Goal: Task Accomplishment & Management: Manage account settings

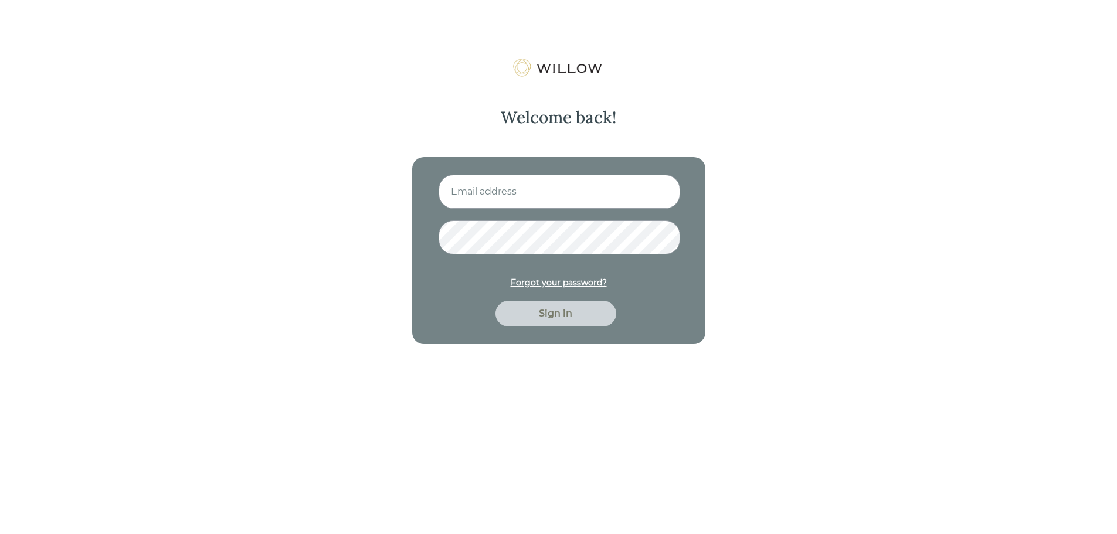
type input "[EMAIL_ADDRESS][PERSON_NAME][PERSON_NAME][DOMAIN_NAME]"
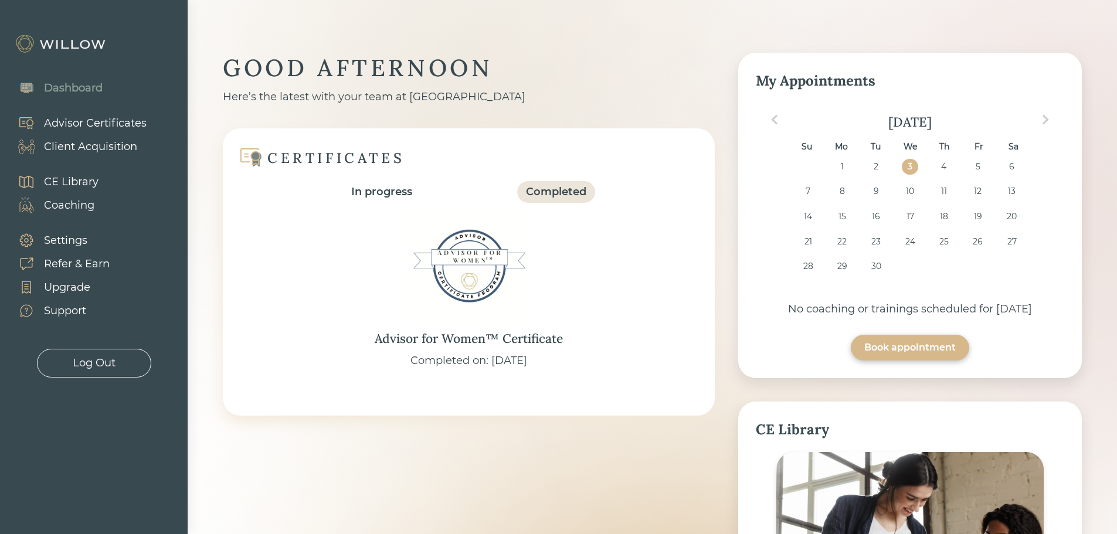
click at [96, 147] on div "Client Acquisition" at bounding box center [90, 147] width 93 height 16
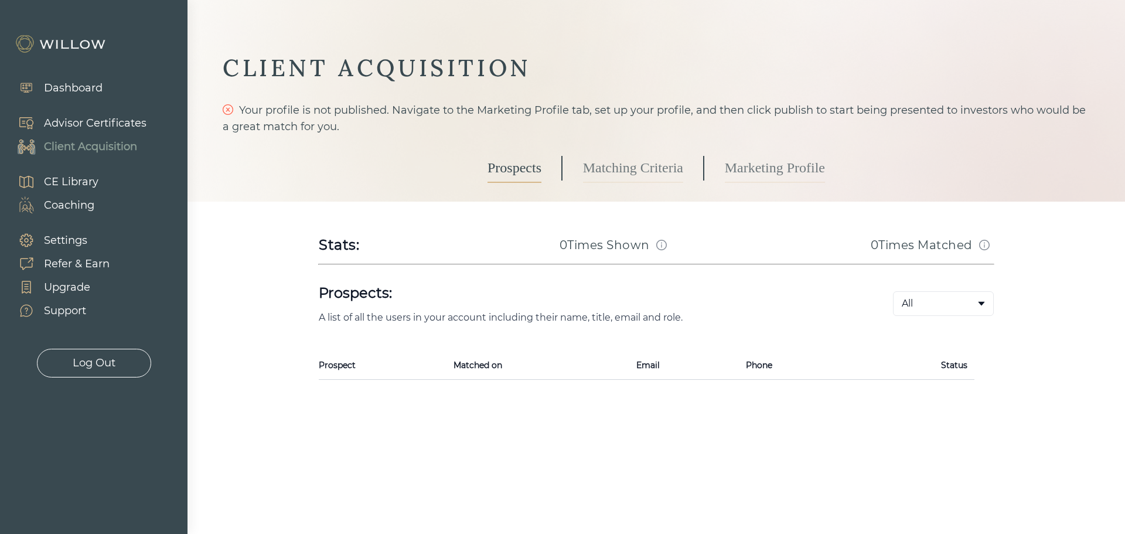
click at [778, 165] on link "Marketing Profile" at bounding box center [775, 168] width 100 height 29
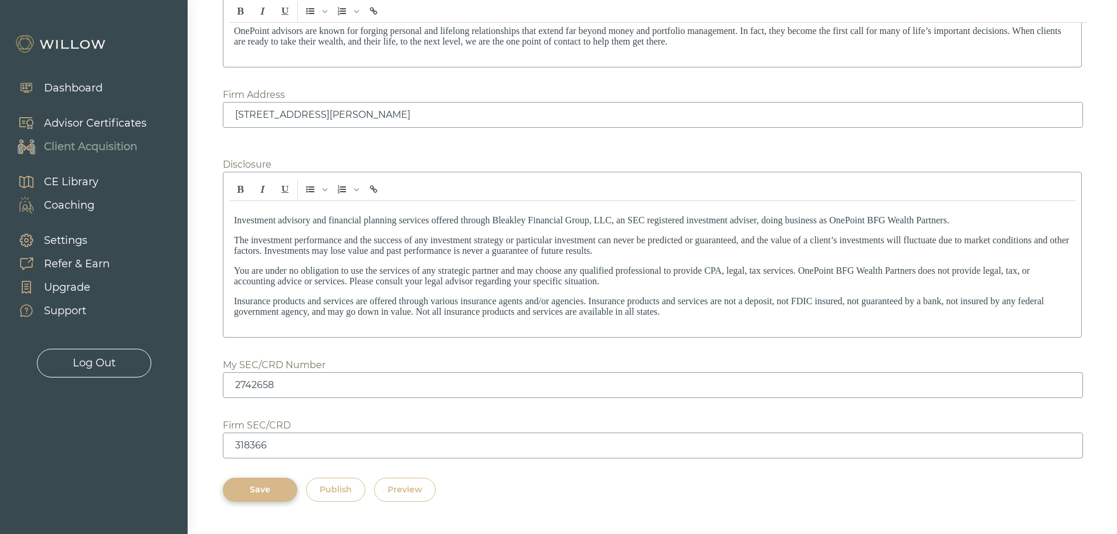
scroll to position [1629, 0]
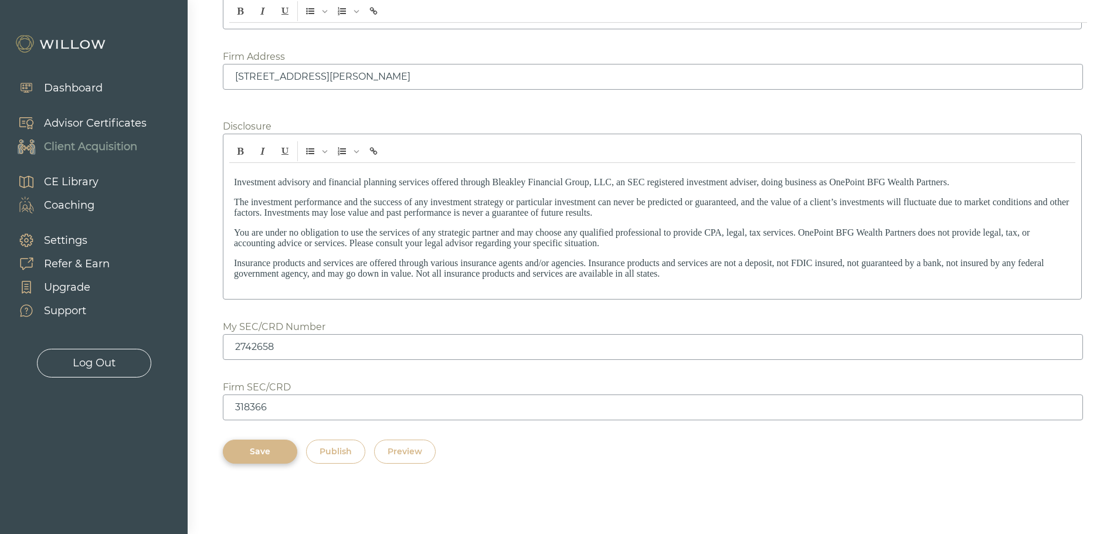
click at [333, 448] on div "Publish" at bounding box center [335, 451] width 32 height 12
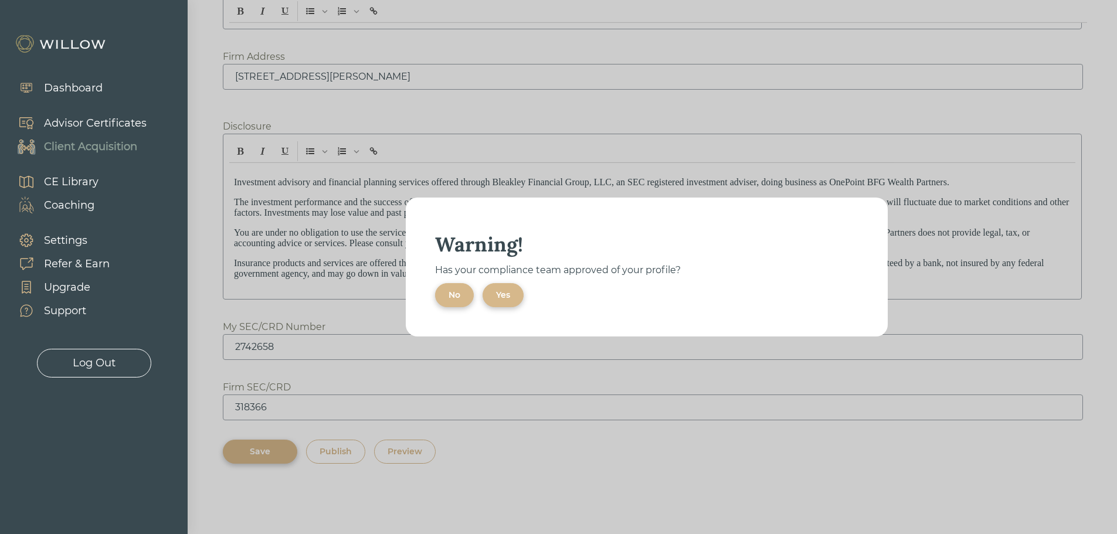
click at [499, 294] on div "Yes" at bounding box center [503, 295] width 14 height 12
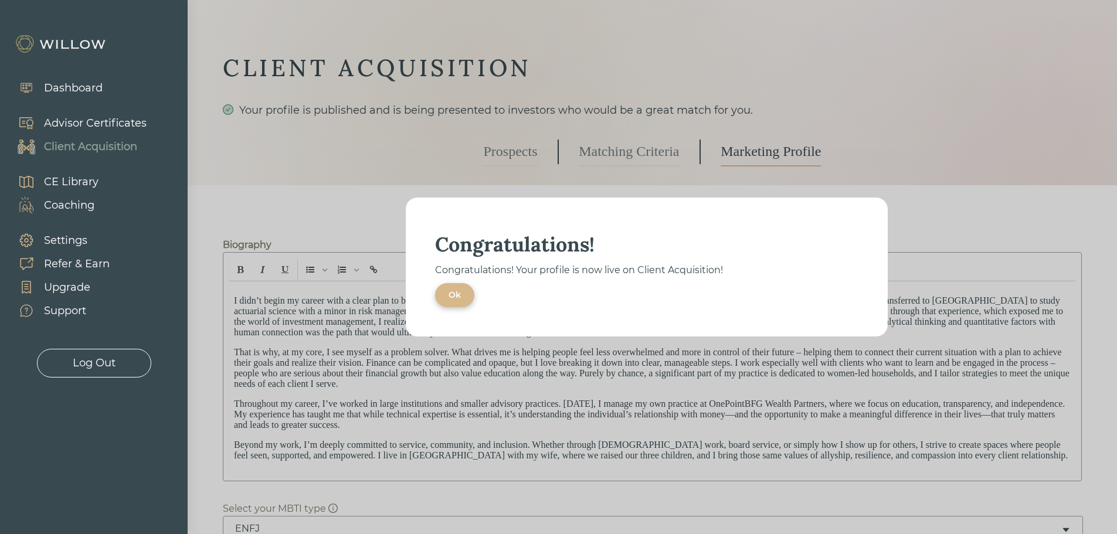
click at [445, 297] on button "Ok" at bounding box center [454, 295] width 39 height 24
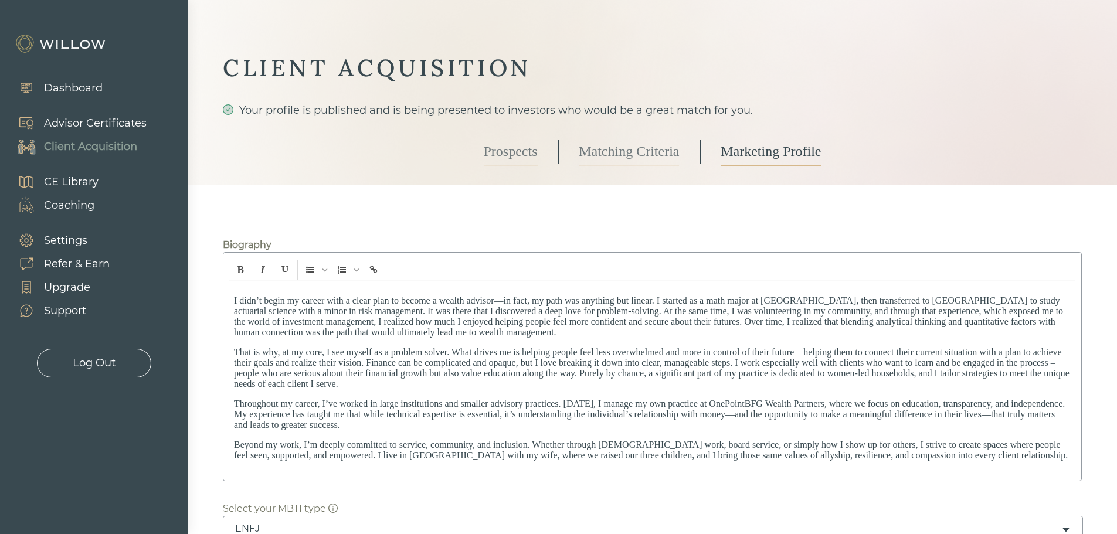
click at [69, 84] on div "Dashboard" at bounding box center [73, 88] width 59 height 16
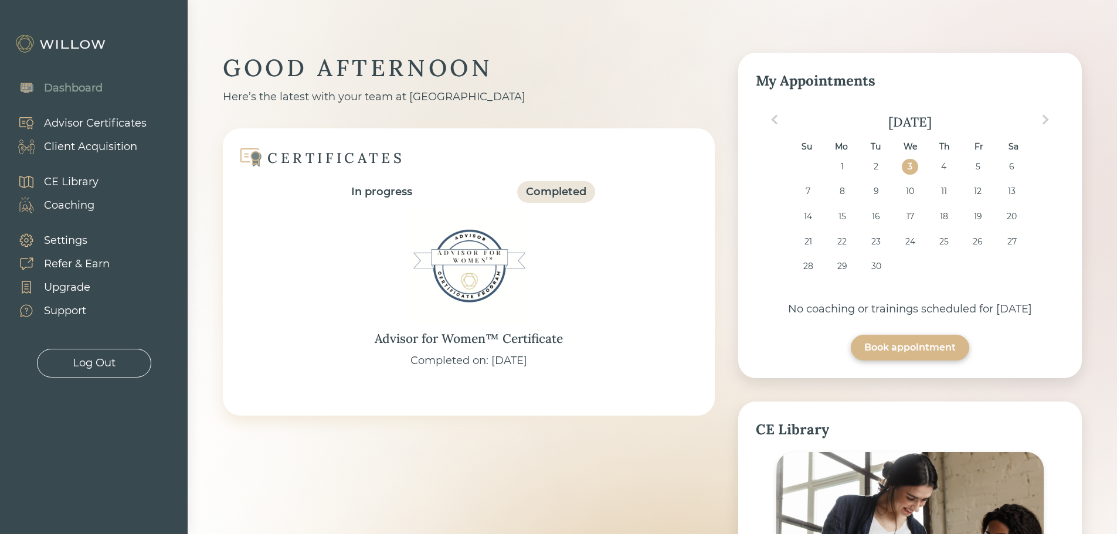
click at [104, 144] on div "Client Acquisition" at bounding box center [90, 147] width 93 height 16
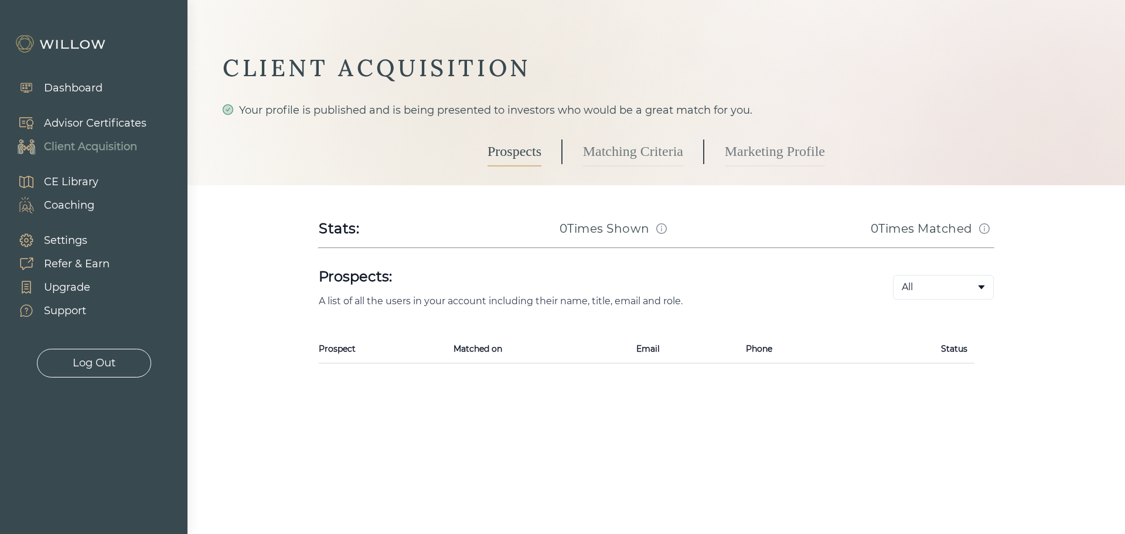
click at [634, 145] on link "Matching Criteria" at bounding box center [633, 151] width 100 height 29
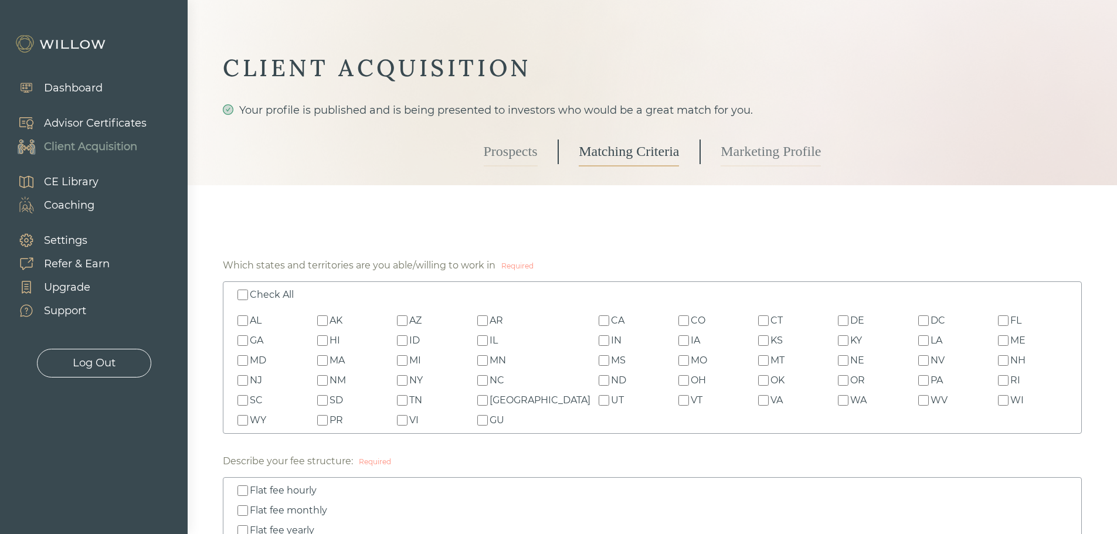
click at [244, 296] on input "Check All" at bounding box center [242, 295] width 11 height 11
checkbox input "true"
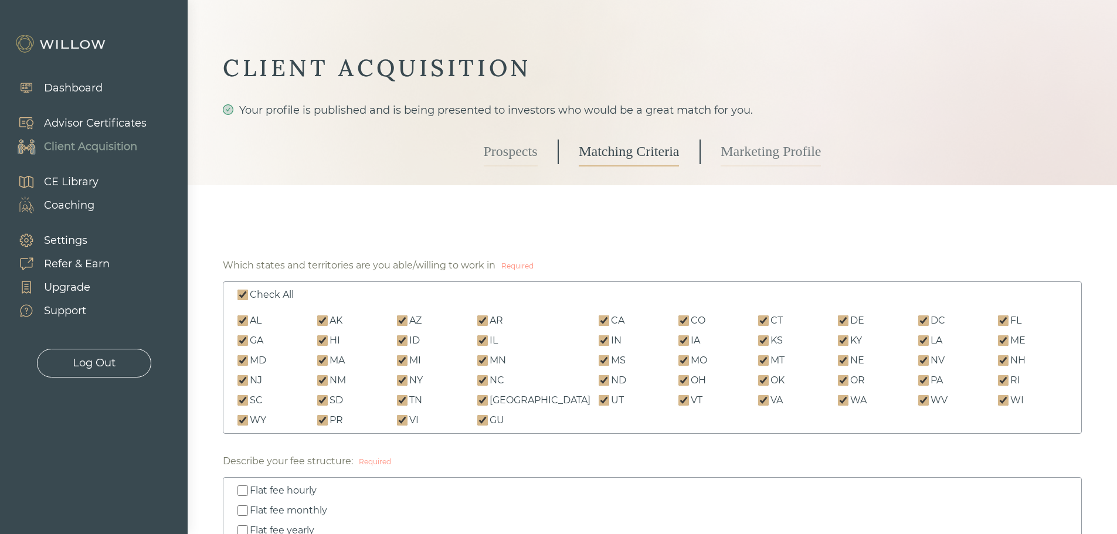
checkbox input "true"
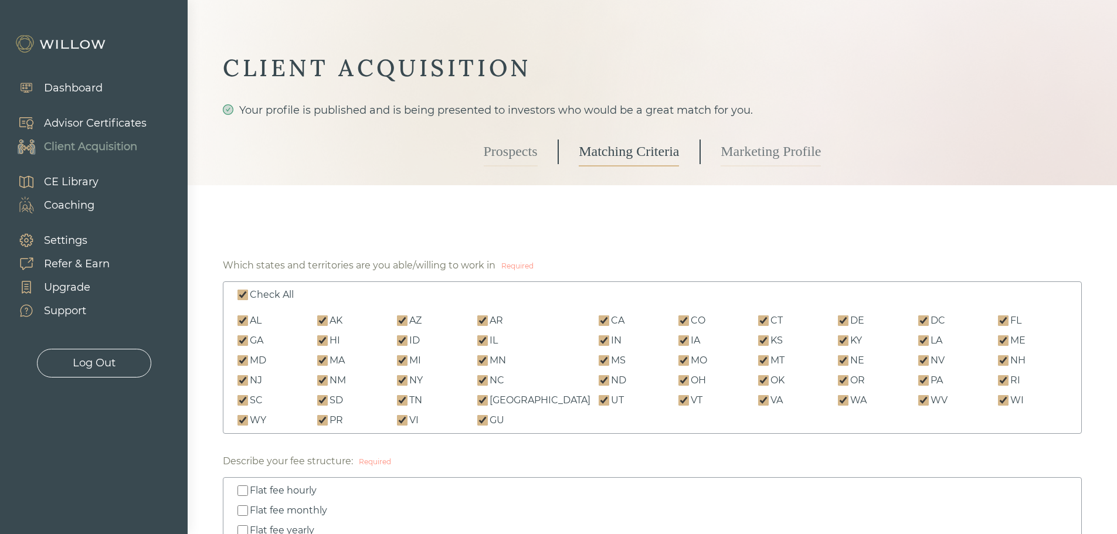
checkbox input "true"
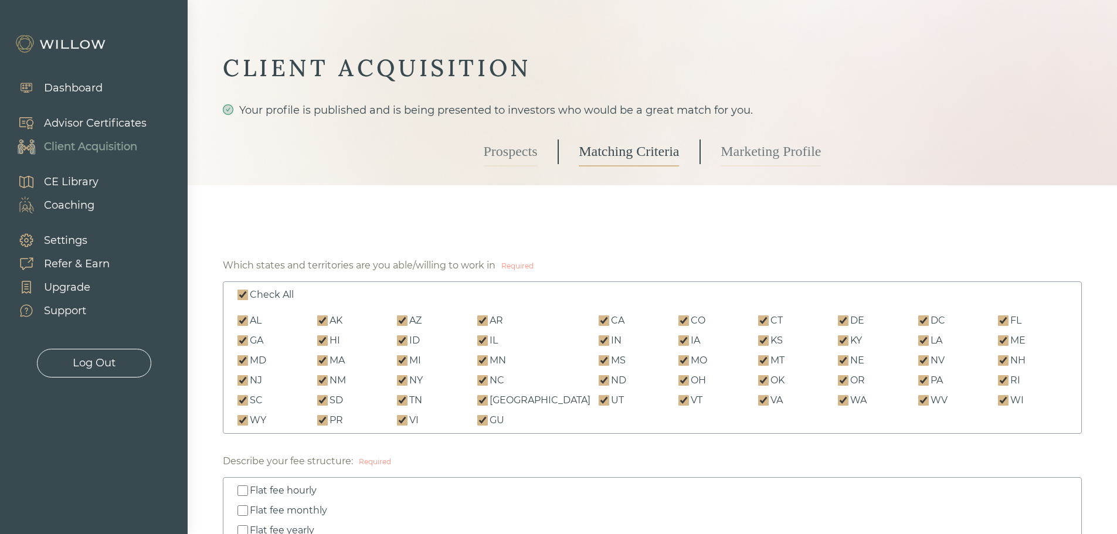
checkbox input "true"
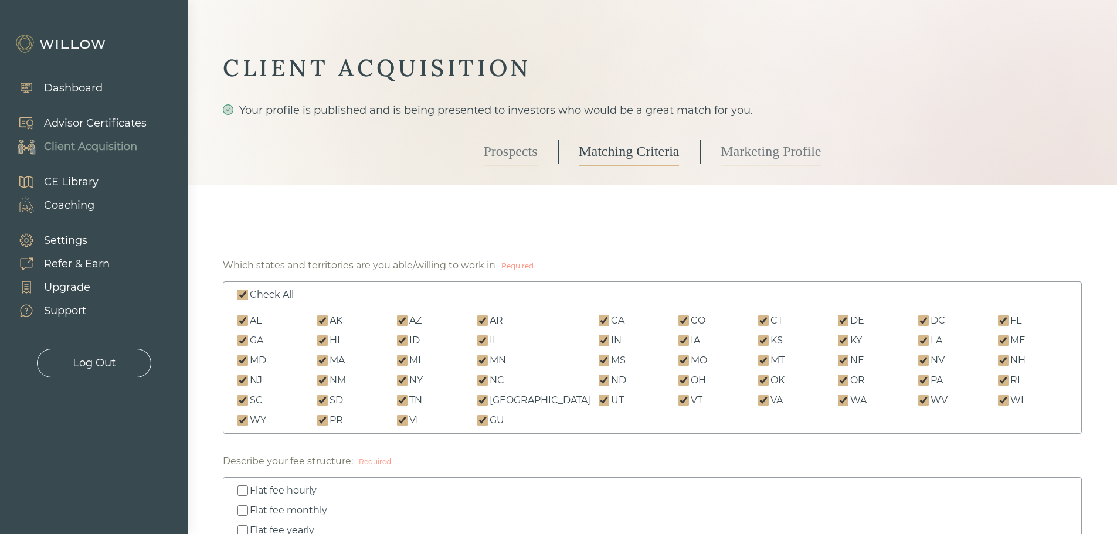
checkbox input "true"
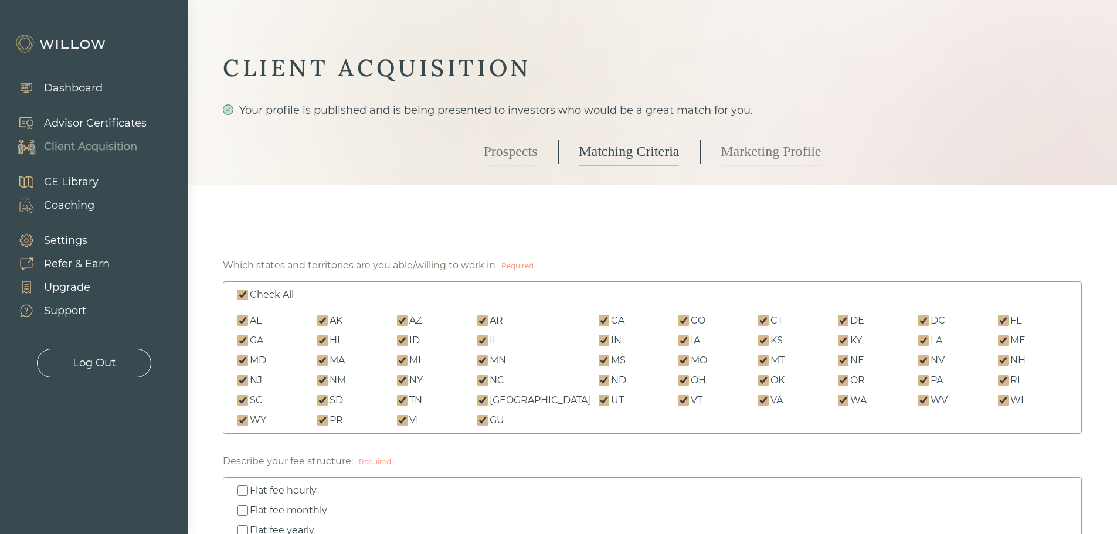
checkbox input "true"
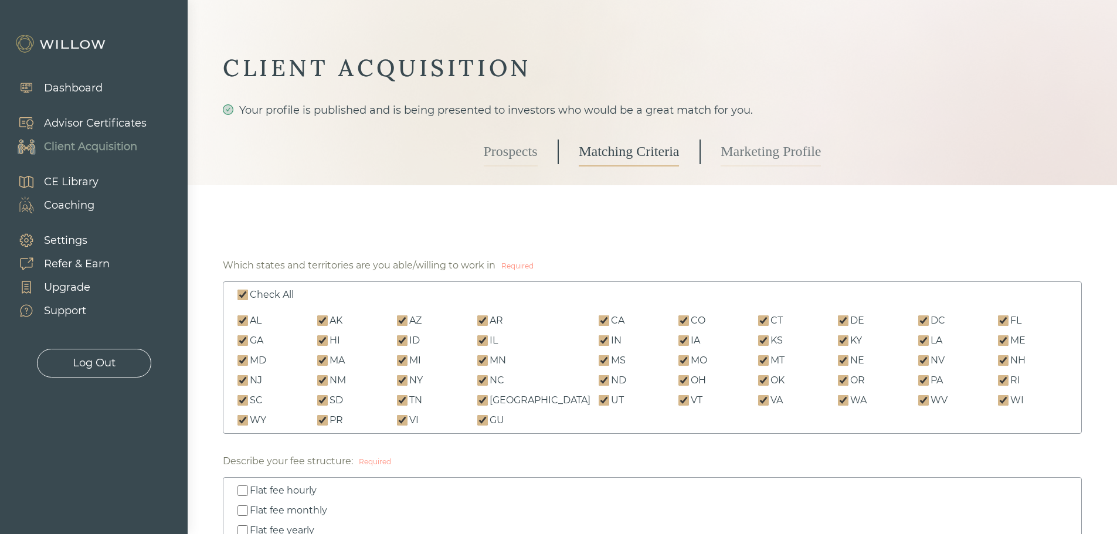
checkbox input "true"
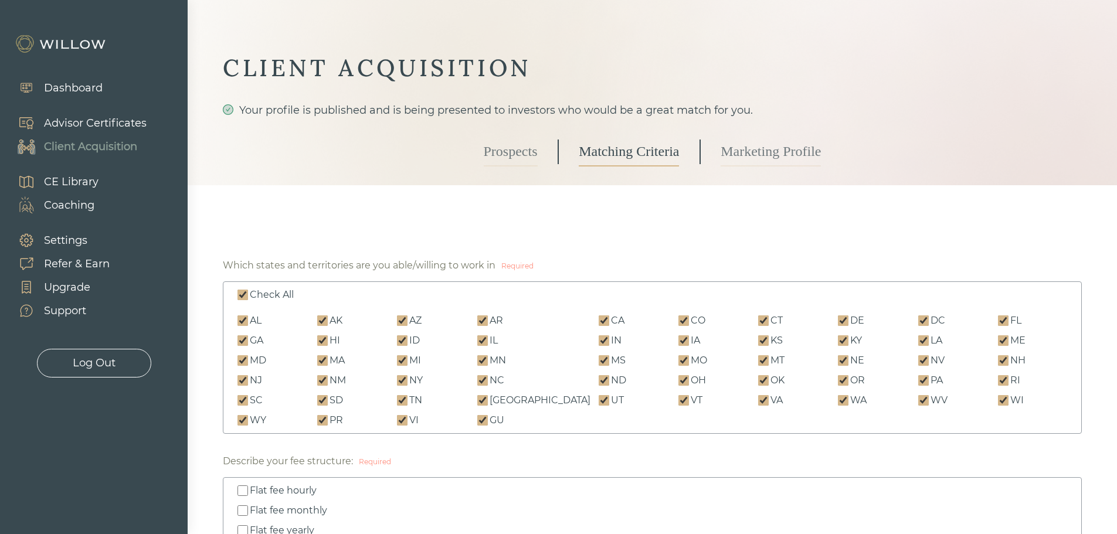
checkbox input "true"
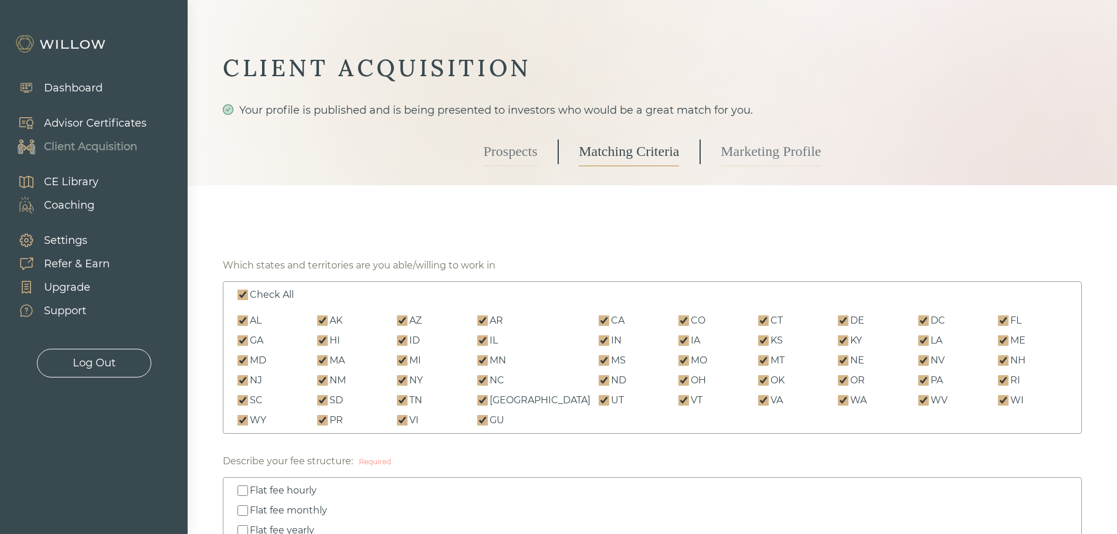
checkbox input "true"
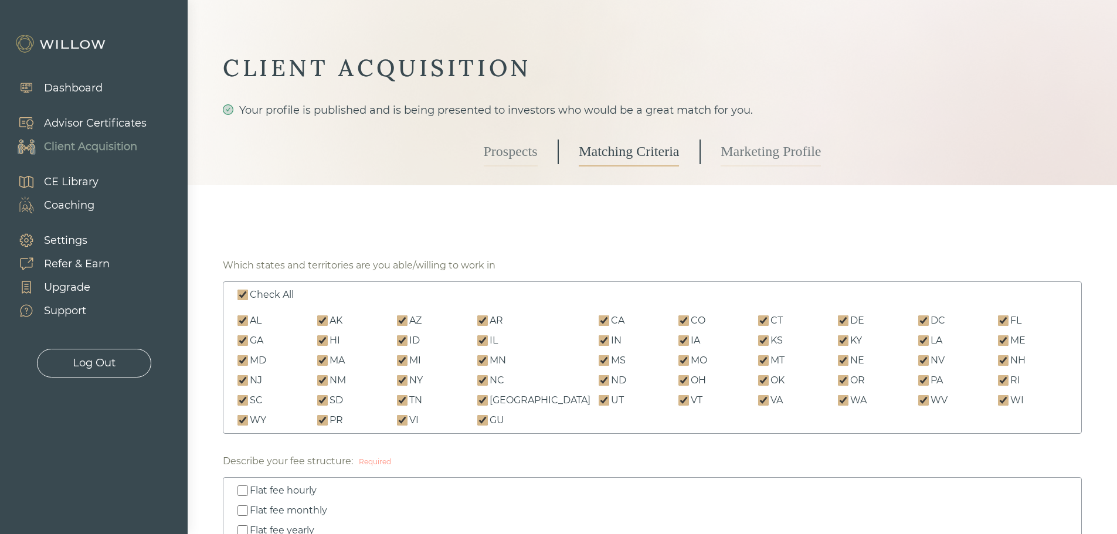
checkbox input "true"
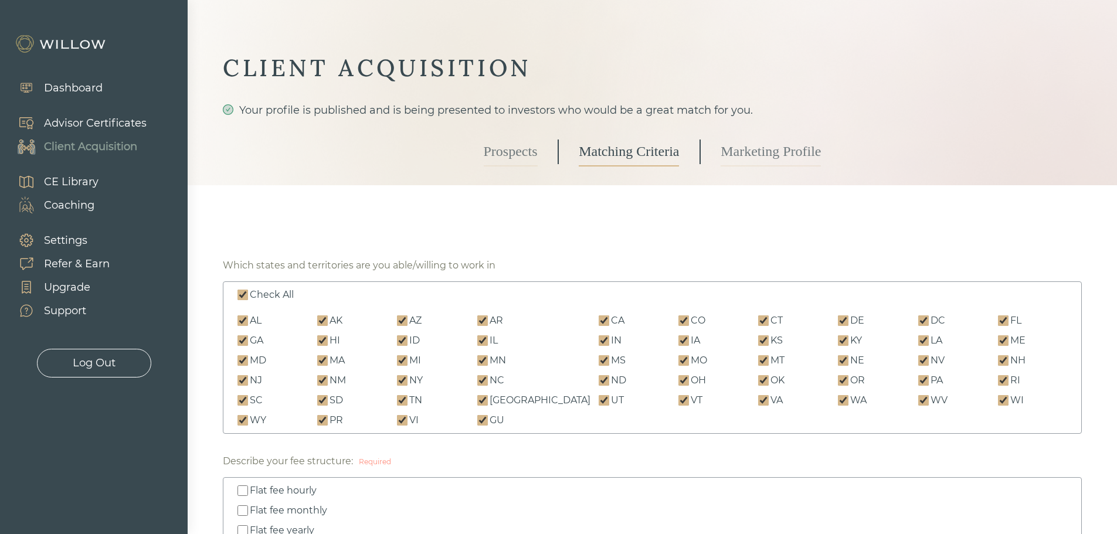
checkbox input "true"
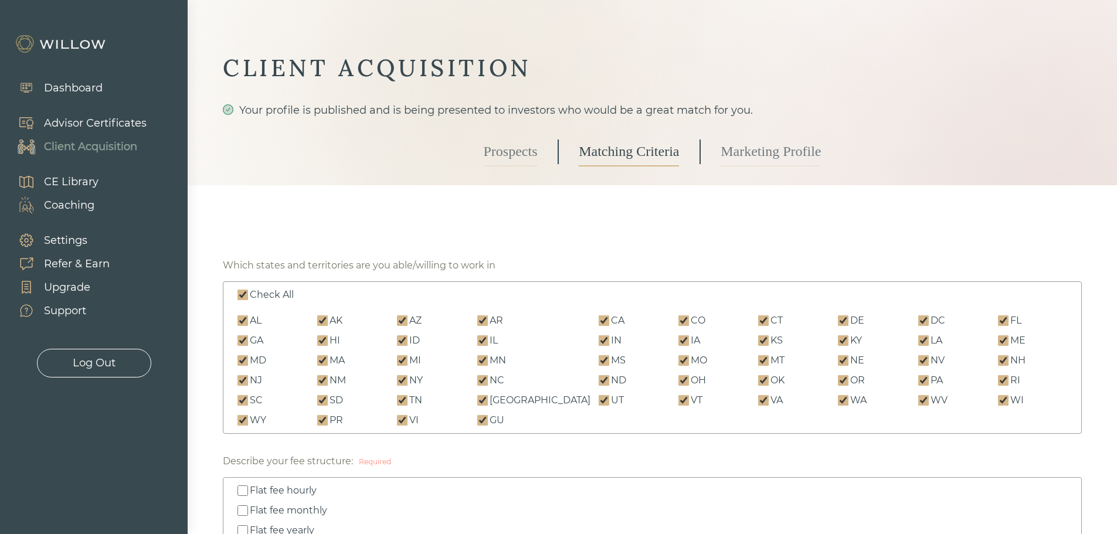
checkbox input "true"
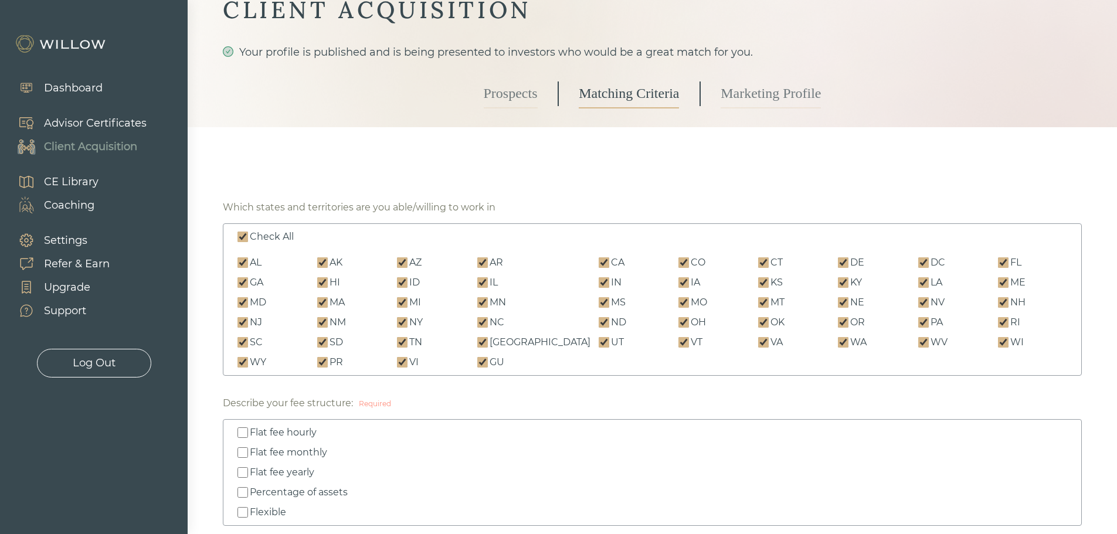
scroll to position [234, 0]
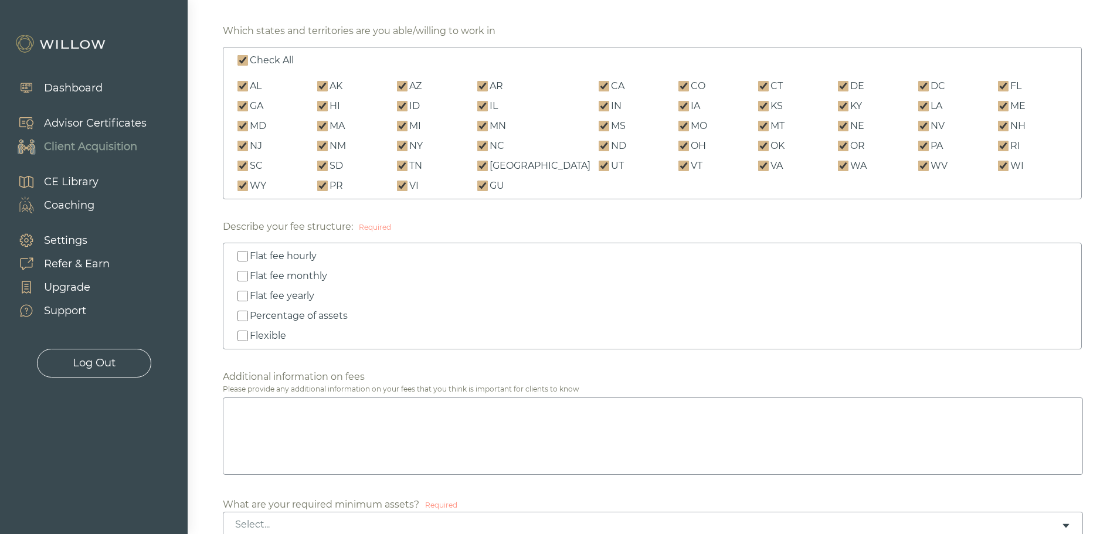
click at [245, 317] on input "Percentage of assets" at bounding box center [242, 316] width 11 height 11
checkbox input "true"
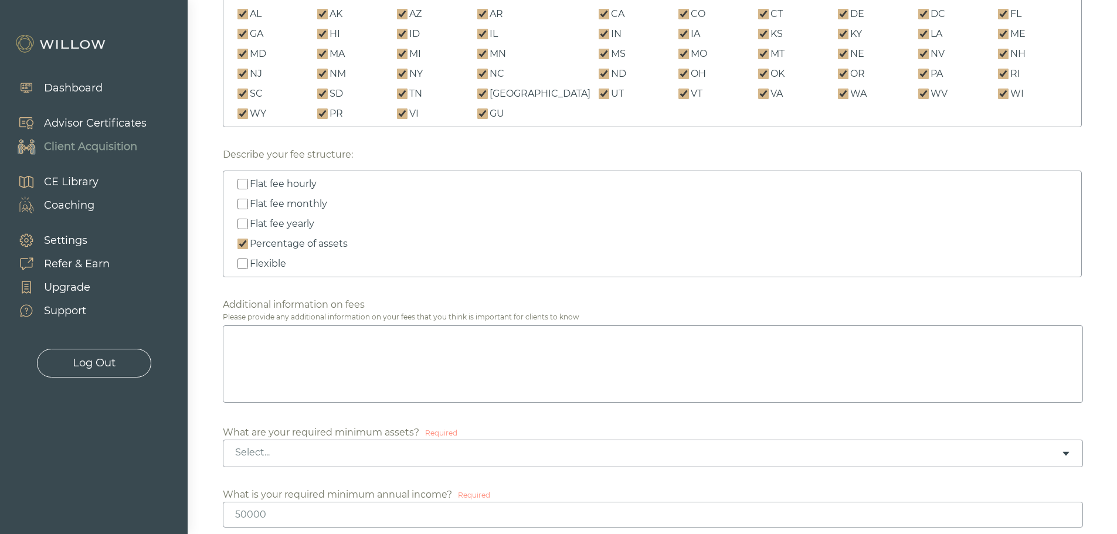
scroll to position [352, 0]
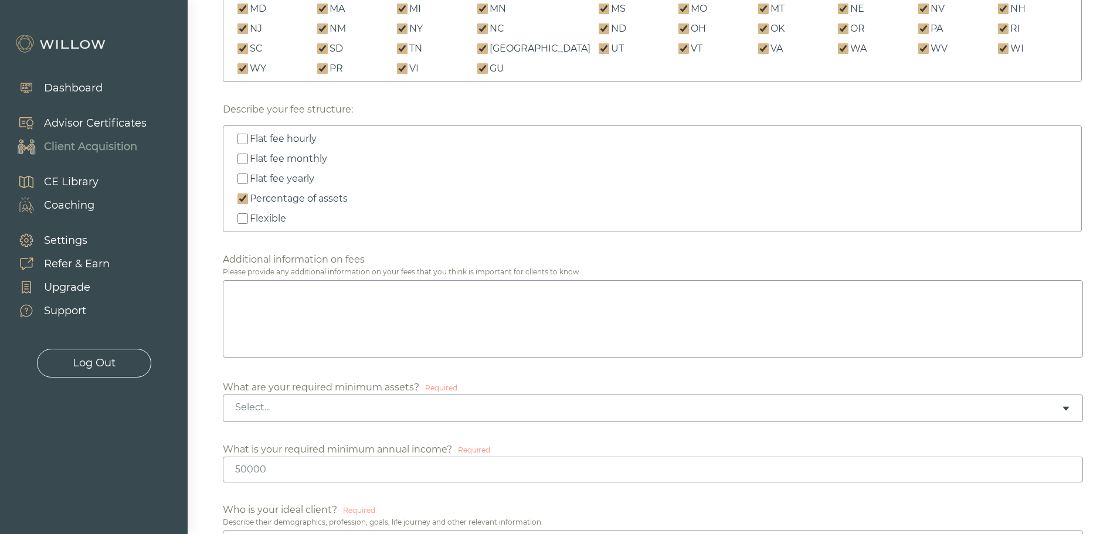
click at [1067, 409] on icon "caret-down" at bounding box center [1065, 409] width 6 height 4
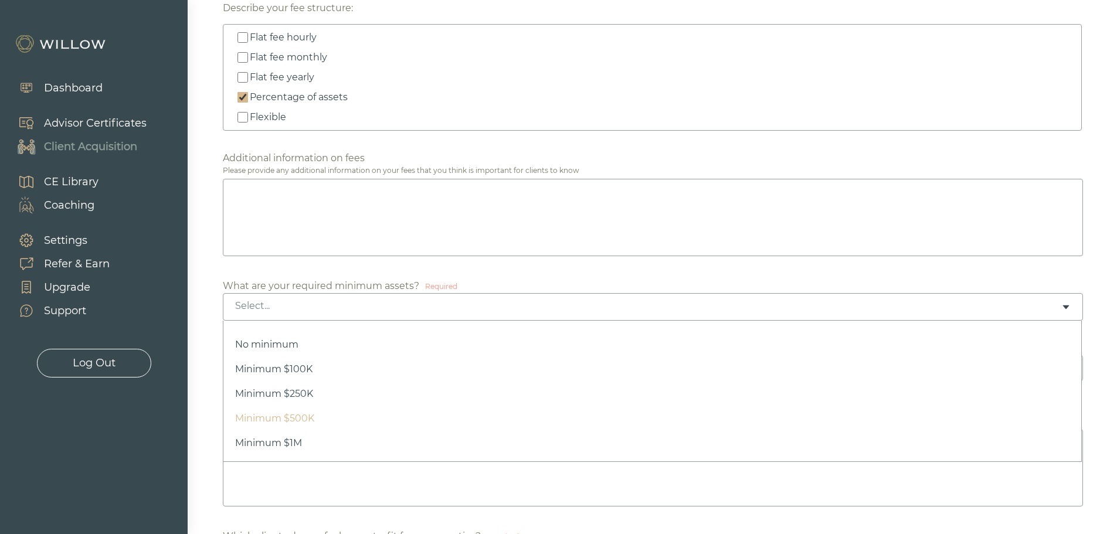
scroll to position [469, 0]
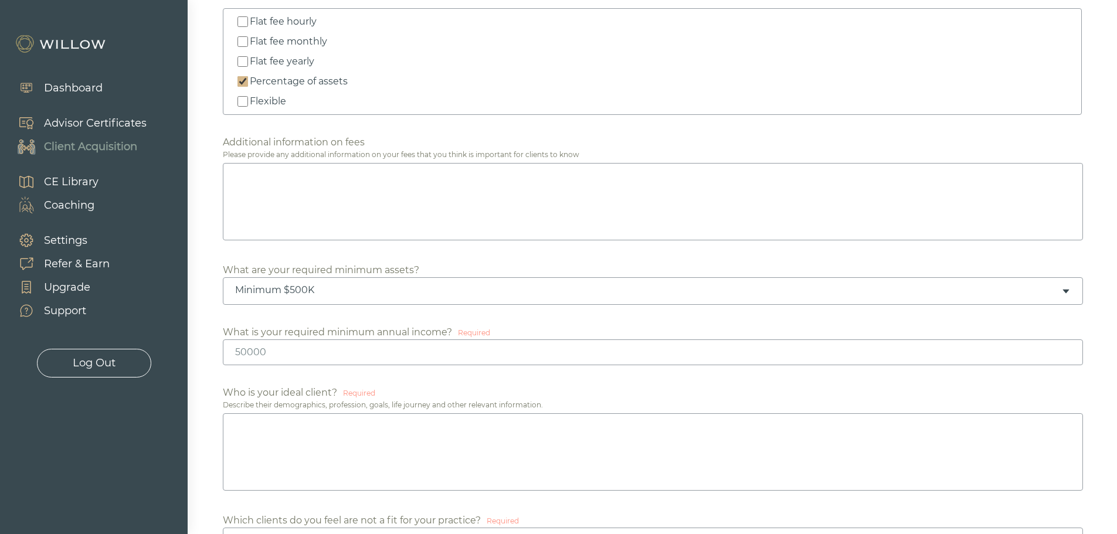
click at [1066, 289] on icon "caret-down" at bounding box center [1065, 291] width 9 height 9
click at [1066, 291] on icon "caret-down" at bounding box center [1065, 292] width 6 height 4
drag, startPoint x: 302, startPoint y: 351, endPoint x: 280, endPoint y: 350, distance: 22.9
click at [280, 350] on input "number" at bounding box center [653, 352] width 860 height 26
click at [247, 352] on input "number" at bounding box center [653, 352] width 860 height 26
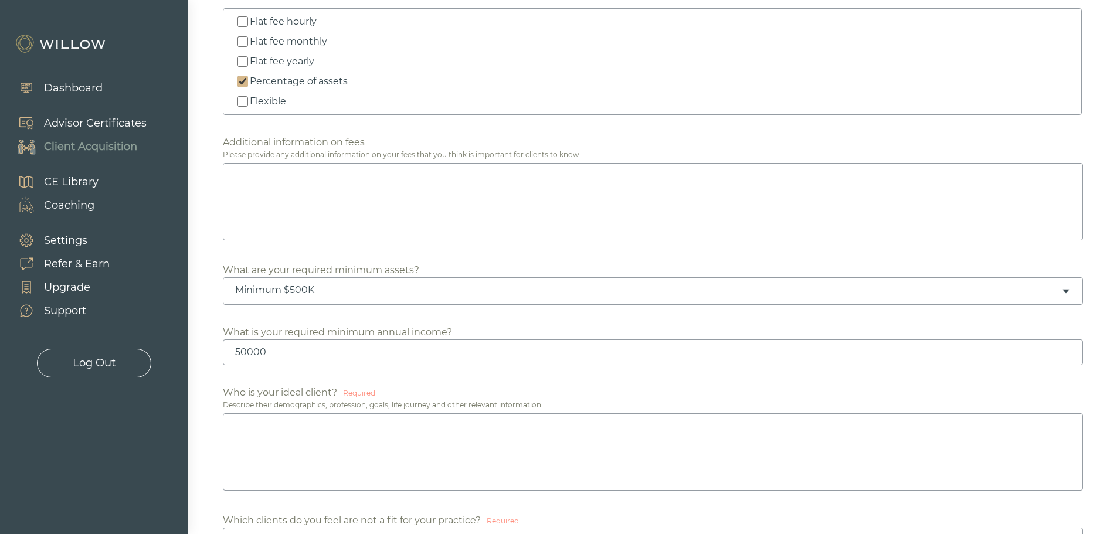
type input "50000"
click at [278, 176] on textarea at bounding box center [653, 201] width 860 height 77
paste textarea "Roberts holds a license to sell insurance and may recommend the purchase of cer…"
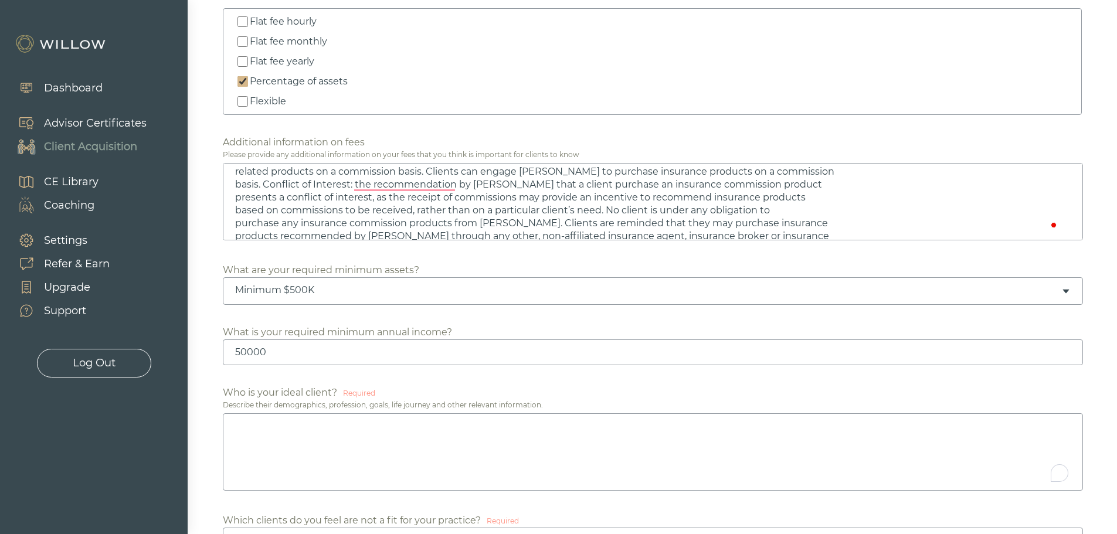
scroll to position [0, 0]
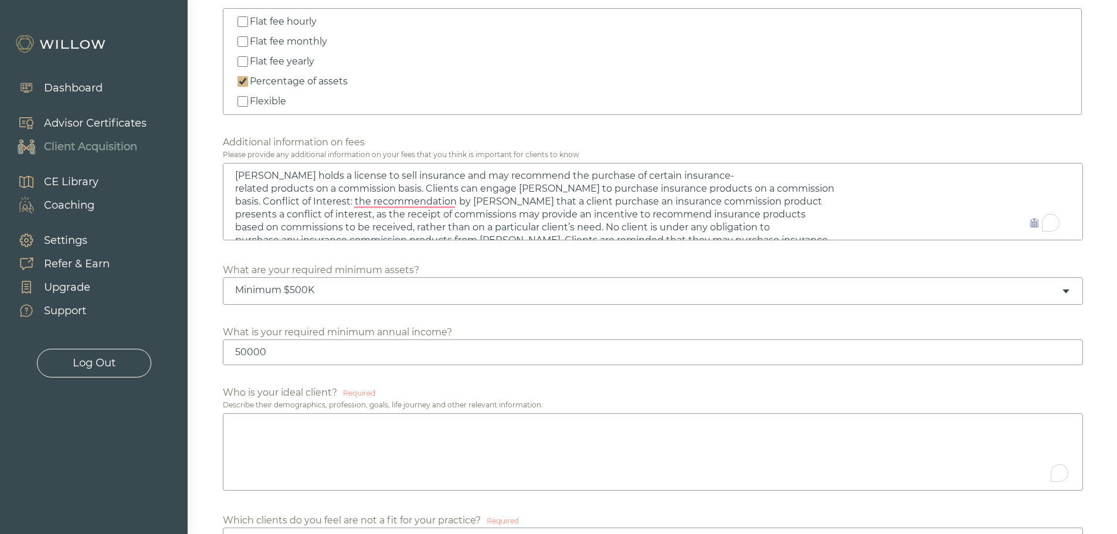
click at [717, 173] on textarea "Roberts holds a license to sell insurance and may recommend the purchase of cer…" at bounding box center [653, 201] width 860 height 77
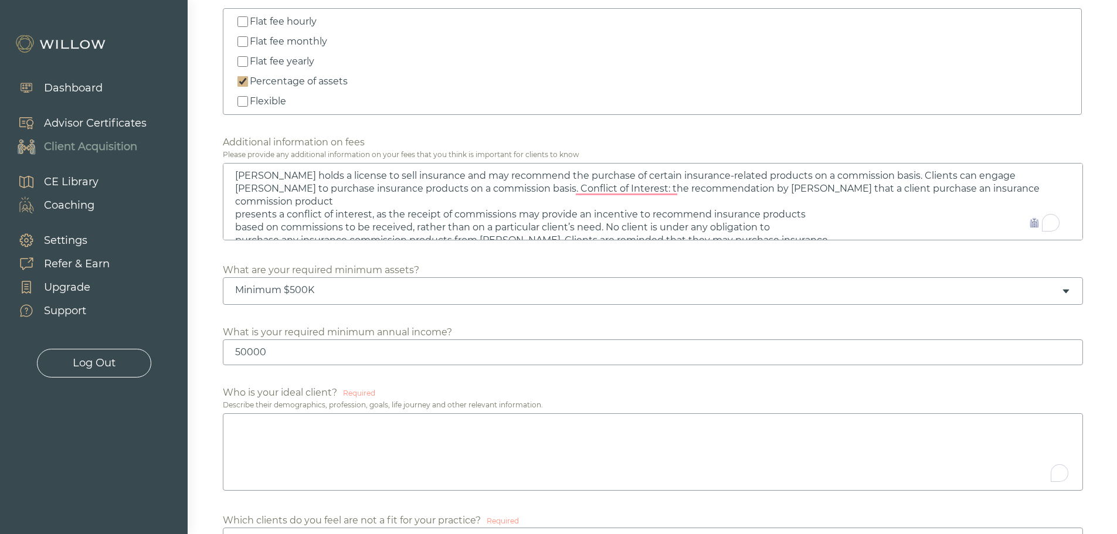
drag, startPoint x: 695, startPoint y: 187, endPoint x: 708, endPoint y: 189, distance: 13.7
click at [708, 189] on textarea "Phil Roberts holds a license to sell insurance and may recommend the purchase o…" at bounding box center [653, 201] width 860 height 77
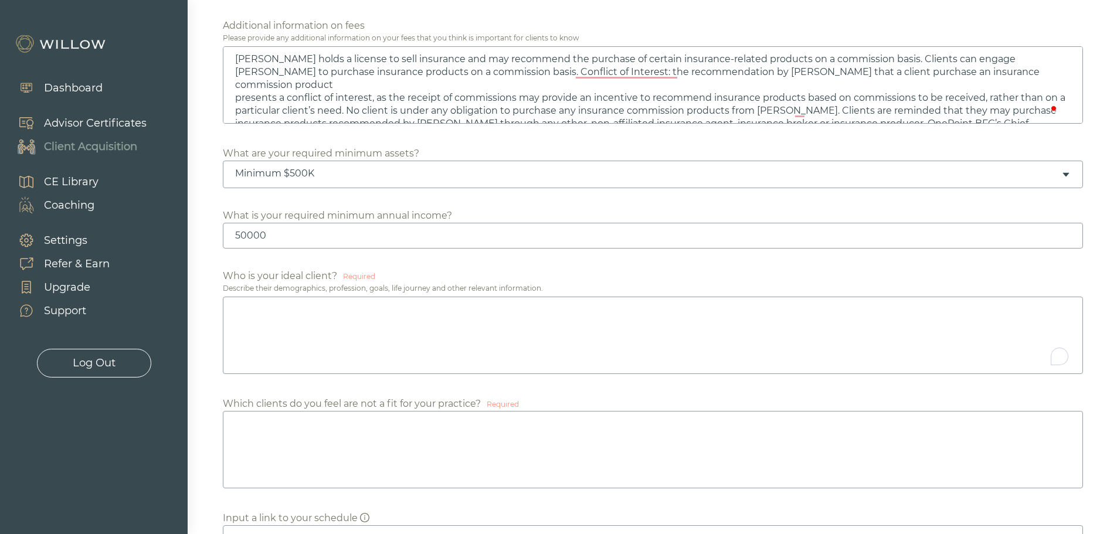
scroll to position [586, 0]
type textarea "Phil Roberts holds a license to sell insurance and may recommend the purchase o…"
click at [315, 319] on textarea "To enrich screen reader interactions, please activate Accessibility in Grammarl…" at bounding box center [653, 334] width 860 height 77
click at [254, 324] on textarea "To enrich screen reader interactions, please activate Accessibility in Grammarl…" at bounding box center [653, 334] width 860 height 77
paste textarea "I work especially well with clients who want to learn and be engaged in the pro…"
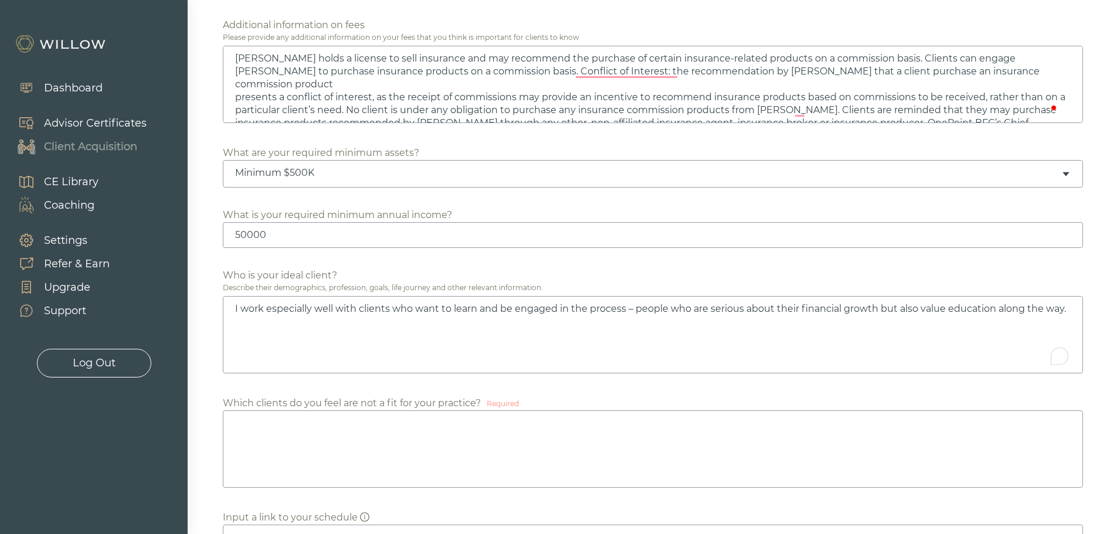
click at [237, 306] on textarea "I work especially well with clients who want to learn and be engaged in the pro…" at bounding box center [653, 334] width 860 height 77
type textarea "I work especially well with clients who want to learn and be engaged in the pro…"
drag, startPoint x: 758, startPoint y: 96, endPoint x: 773, endPoint y: 96, distance: 15.2
click at [773, 96] on textarea "Phil Roberts holds a license to sell insurance and may recommend the purchase o…" at bounding box center [653, 84] width 860 height 77
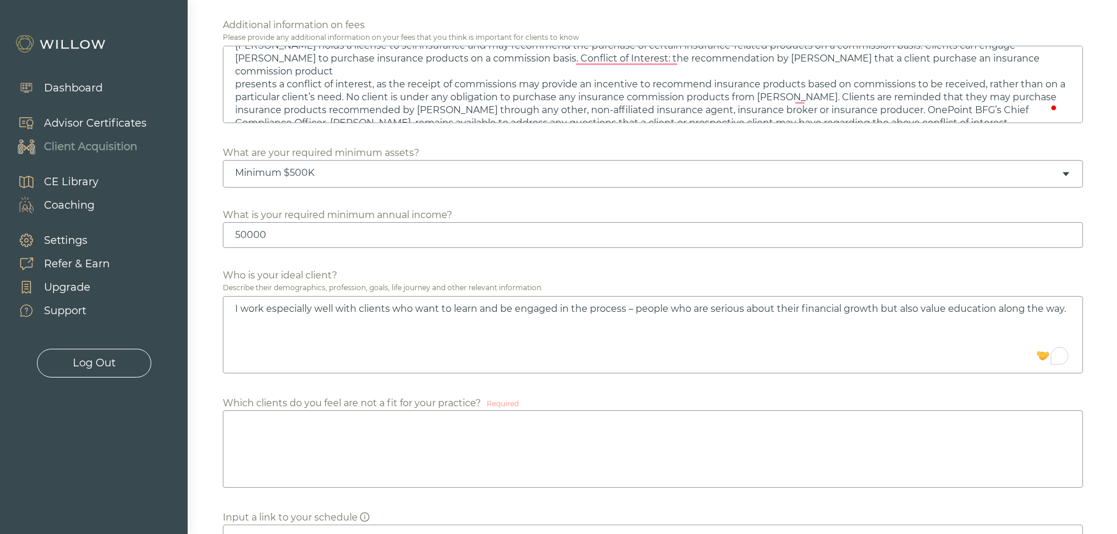
scroll to position [645, 0]
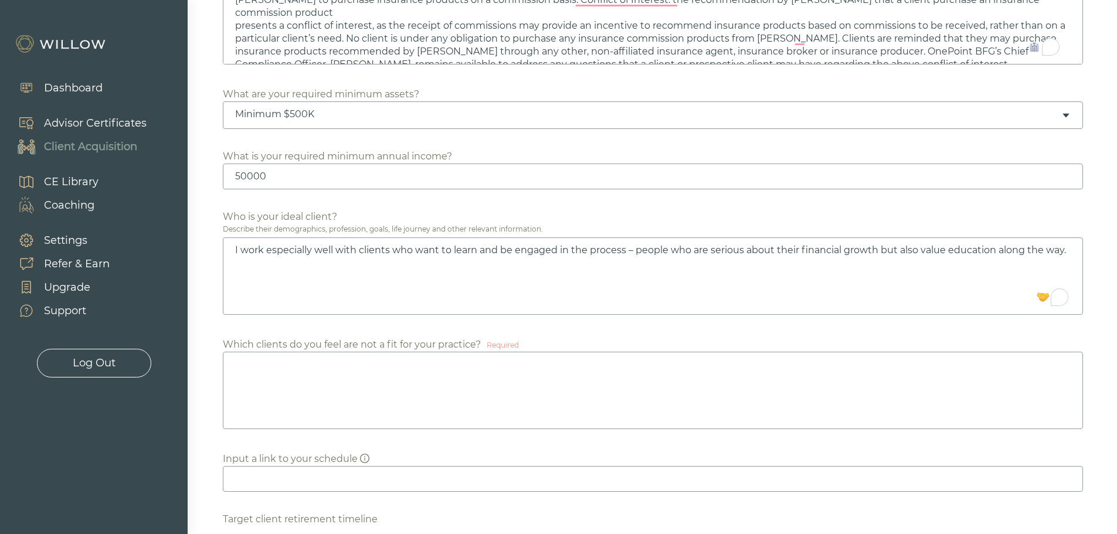
type textarea "Phil Roberts holds a license to sell insurance and may recommend the purchase o…"
drag, startPoint x: 501, startPoint y: 248, endPoint x: 511, endPoint y: 250, distance: 10.1
click at [511, 250] on textarea "I work especially well with clients who want to learn and be engaged in the pro…" at bounding box center [653, 275] width 860 height 77
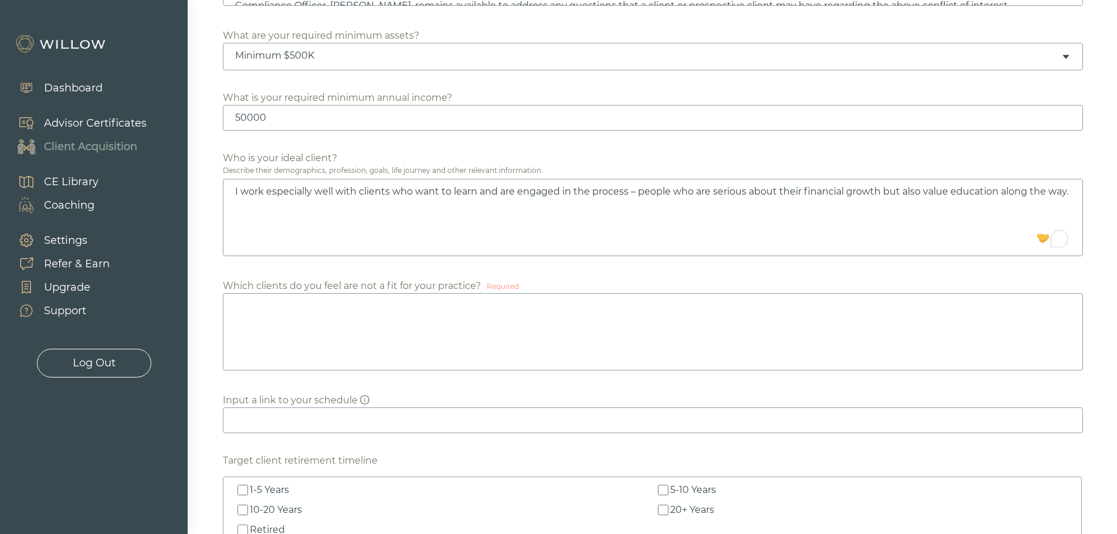
type textarea "I work especially well with clients who want to learn and are engaged in the pr…"
click at [275, 313] on textarea at bounding box center [653, 331] width 860 height 77
click at [243, 307] on textarea "To enrich screen reader interactions, please activate Accessibility in Grammarl…" at bounding box center [653, 331] width 860 height 77
click at [455, 306] on textarea "It is a challenge to me to work with clients who - despite all evidence, advice…" at bounding box center [653, 331] width 860 height 77
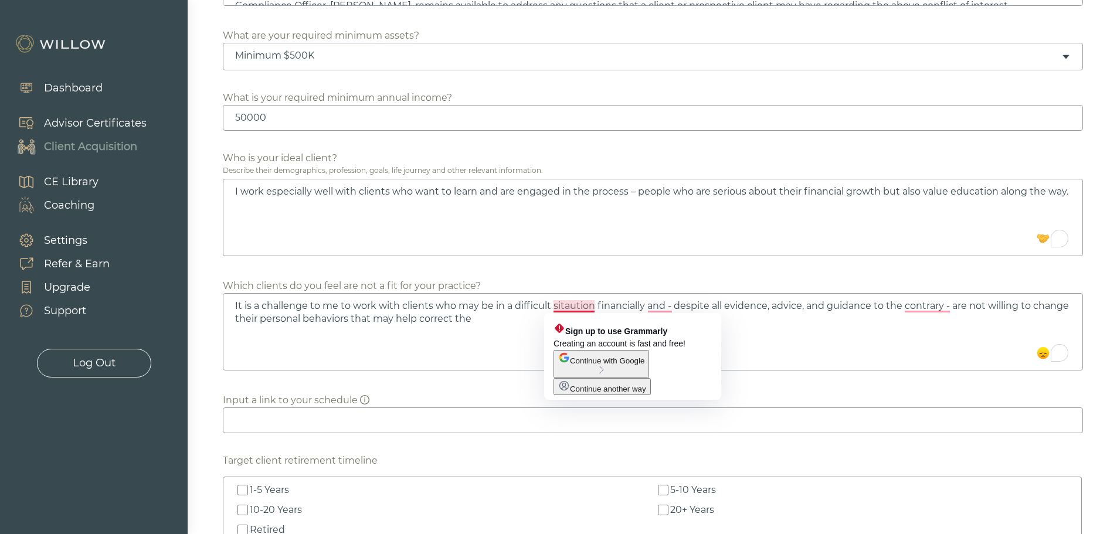
drag, startPoint x: 563, startPoint y: 304, endPoint x: 612, endPoint y: 335, distance: 57.4
click at [564, 304] on textarea "It is a challenge to me to work with clients who may be in a difficult sitautio…" at bounding box center [653, 331] width 860 height 77
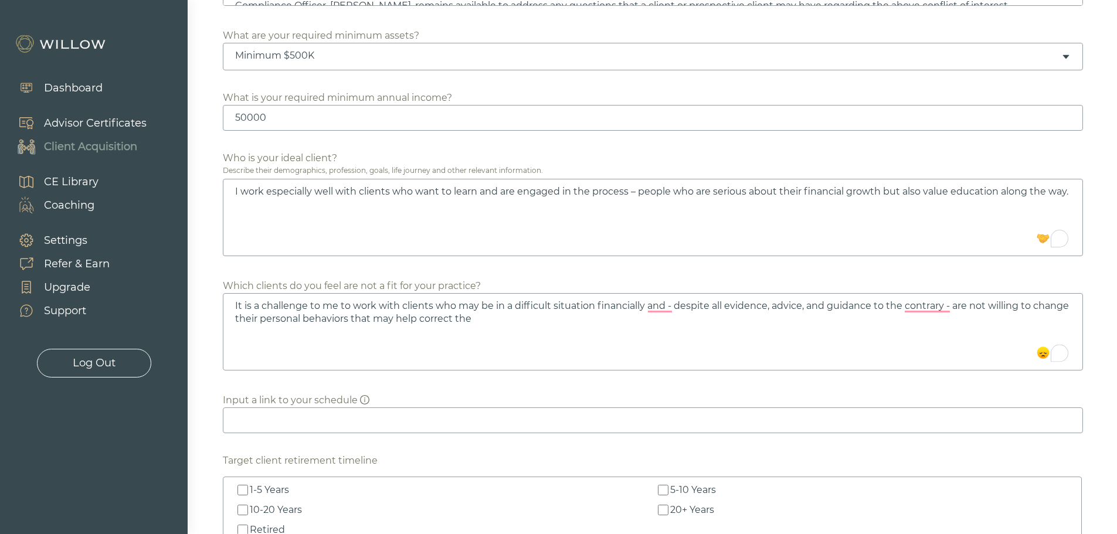
drag, startPoint x: 352, startPoint y: 320, endPoint x: 386, endPoint y: 334, distance: 37.1
click at [353, 320] on textarea "It is a challenge to me to work with clients who may be in a difficult situatio…" at bounding box center [653, 331] width 860 height 77
drag, startPoint x: 311, startPoint y: 304, endPoint x: 319, endPoint y: 305, distance: 8.4
click at [319, 305] on textarea "It is a challenge to me to work with clients who may be in a difficult situatio…" at bounding box center [653, 331] width 860 height 77
click at [737, 309] on textarea "It is a challenge for me to work with clients who may be in a difficult situati…" at bounding box center [653, 331] width 860 height 77
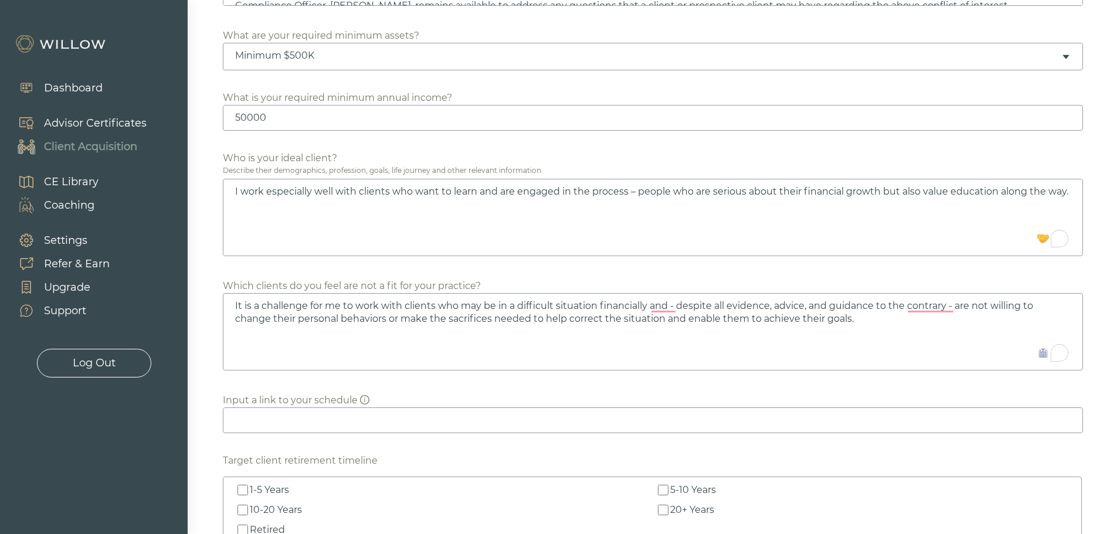
drag, startPoint x: 727, startPoint y: 302, endPoint x: 749, endPoint y: 322, distance: 29.5
click at [728, 302] on textarea "It is a challenge for me to work with clients who may be in a difficult situati…" at bounding box center [653, 331] width 860 height 77
click at [879, 321] on textarea "It is a challenge for me to work with clients who may be in a difficult situati…" at bounding box center [653, 331] width 860 height 77
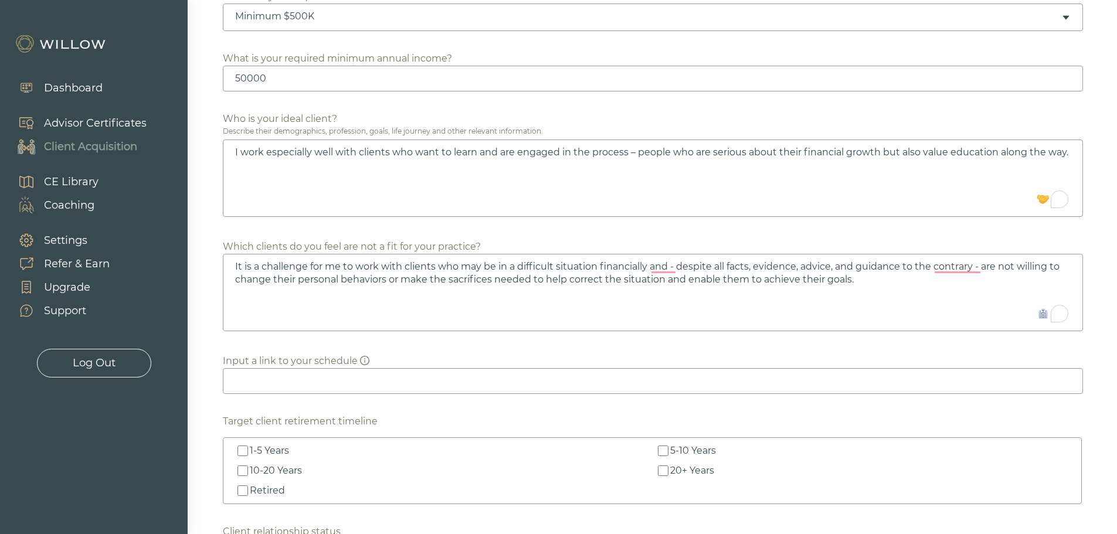
scroll to position [762, 0]
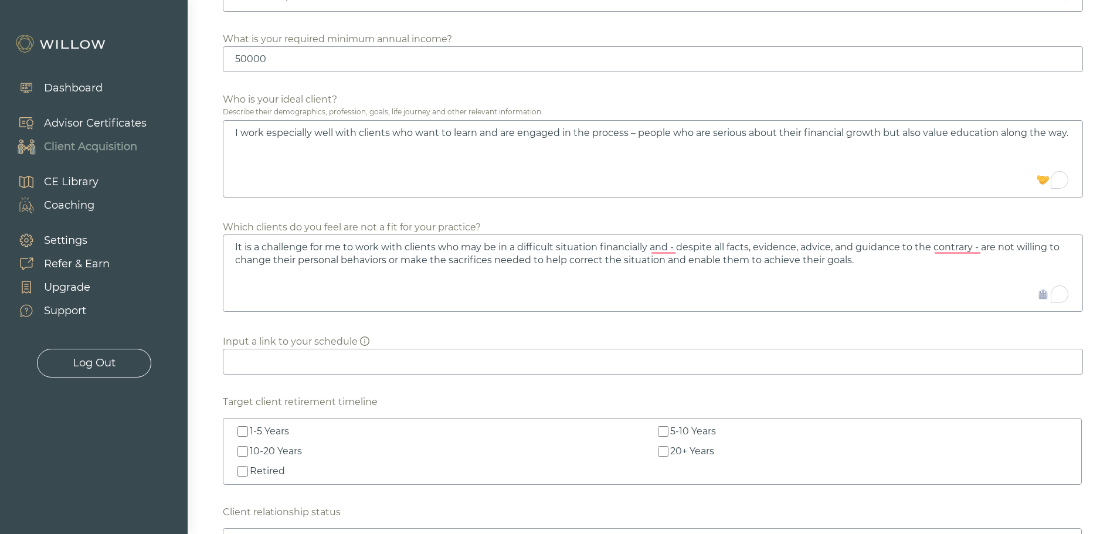
type textarea "It is a challenge for me to work with clients who may be in a difficult situati…"
click at [367, 359] on input at bounding box center [653, 362] width 860 height 26
click at [243, 362] on input at bounding box center [653, 362] width 860 height 26
paste input "https://go.oncehub.com/PhilRoberts"
type input "https://go.oncehub.com/PhilRoberts"
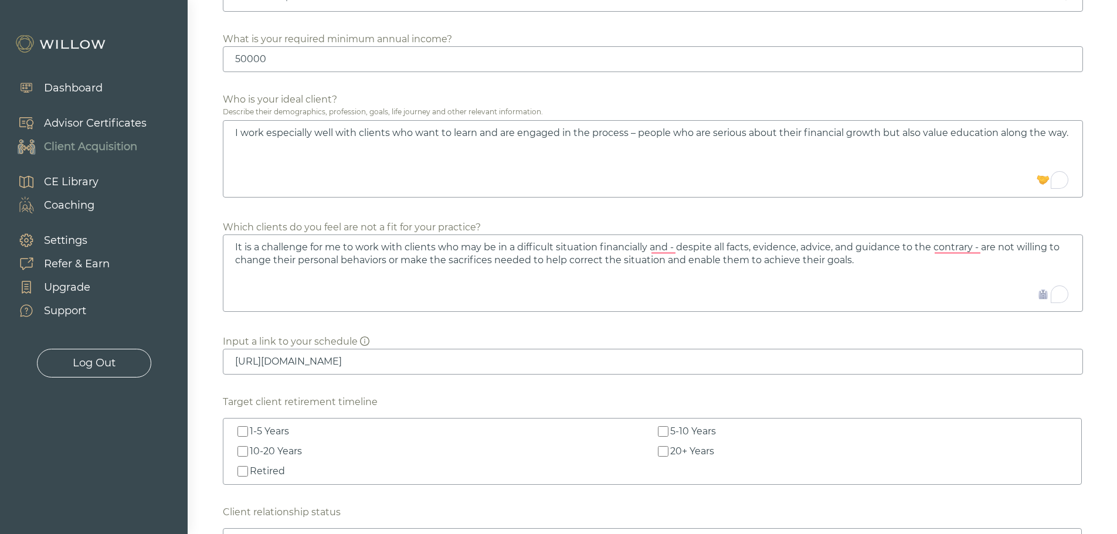
click at [423, 397] on div "Target client retirement timeline" at bounding box center [652, 402] width 859 height 14
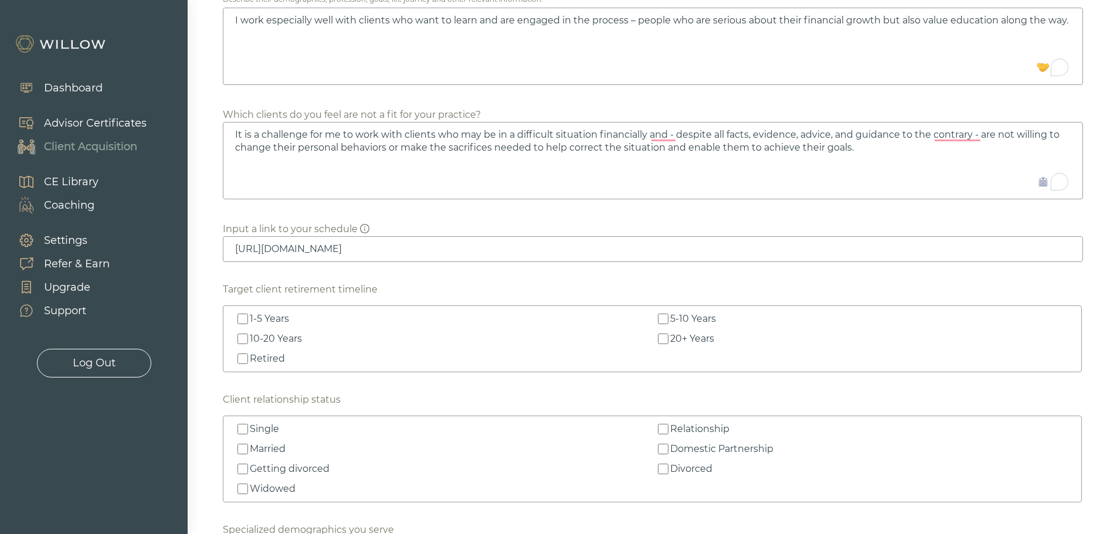
scroll to position [879, 0]
click at [243, 313] on input "1-5 Years" at bounding box center [242, 314] width 11 height 11
checkbox input "true"
click at [241, 332] on input "10-20 Years" at bounding box center [242, 334] width 11 height 11
checkbox input "true"
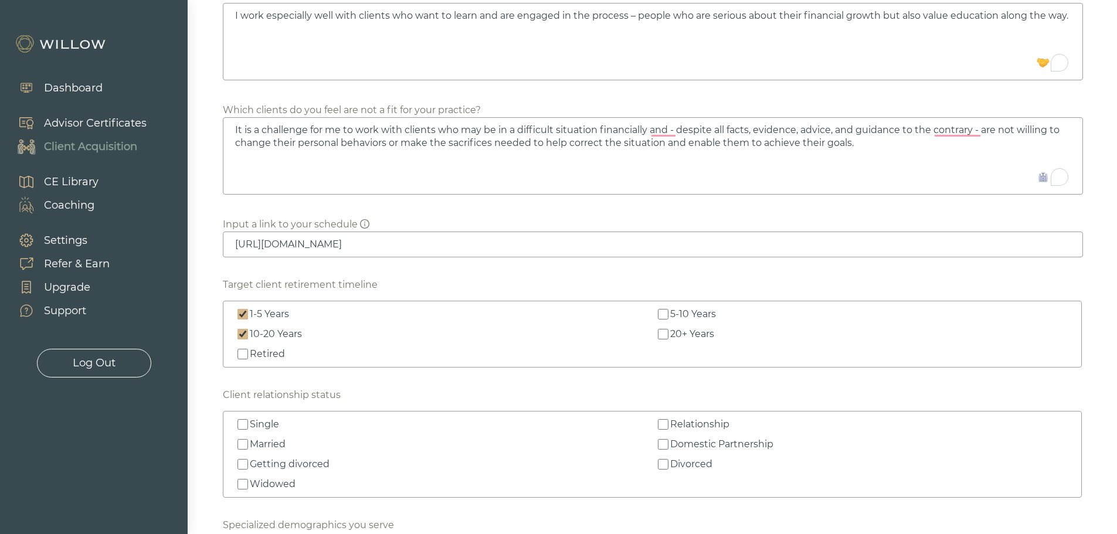
click at [247, 352] on input "Retired" at bounding box center [242, 354] width 11 height 11
checkbox input "true"
click at [659, 313] on input "5-10 Years" at bounding box center [663, 314] width 11 height 11
checkbox input "true"
click at [659, 338] on input "20+ Years" at bounding box center [663, 334] width 11 height 11
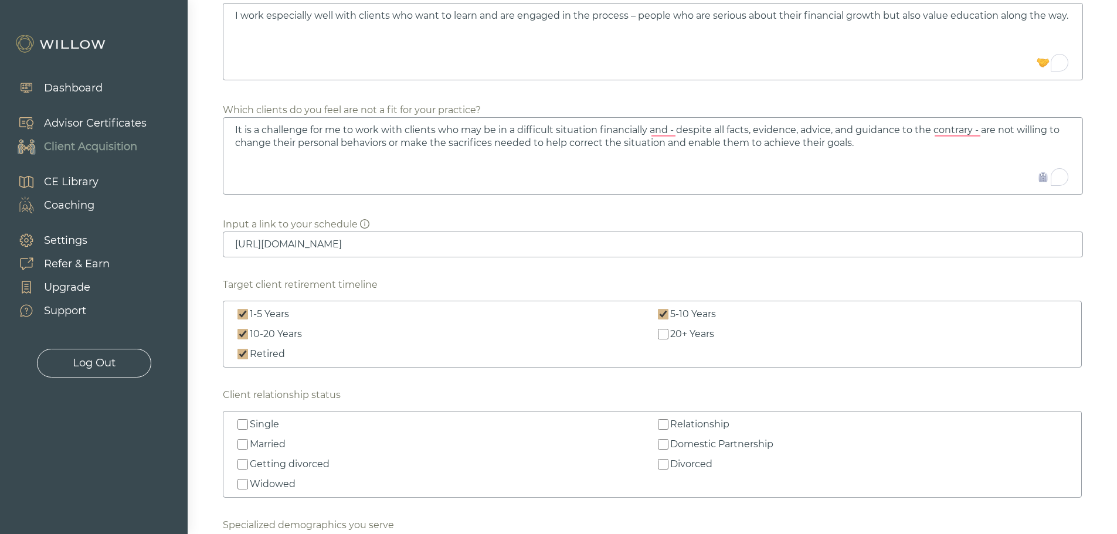
checkbox input "true"
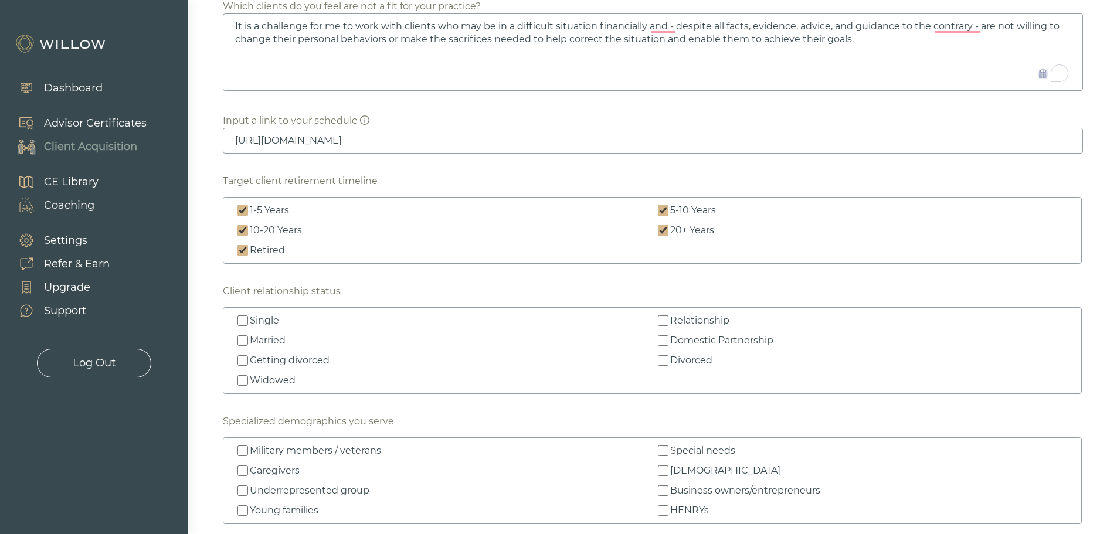
scroll to position [996, 0]
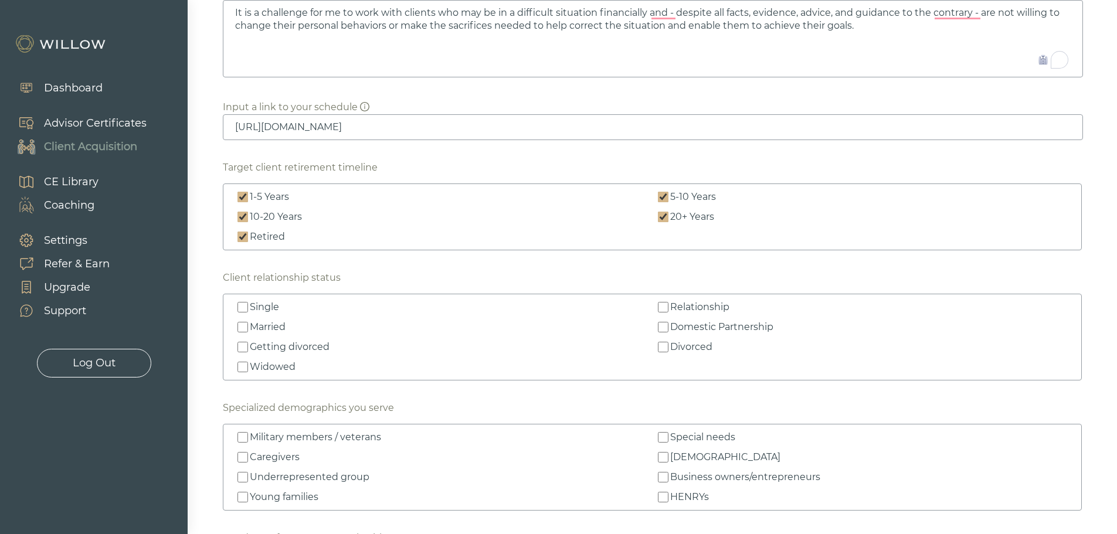
click at [243, 307] on input "Single" at bounding box center [242, 307] width 11 height 11
checkbox input "true"
click at [242, 326] on input "Married" at bounding box center [242, 327] width 11 height 11
checkbox input "true"
click at [241, 350] on input "Getting divorced" at bounding box center [242, 347] width 11 height 11
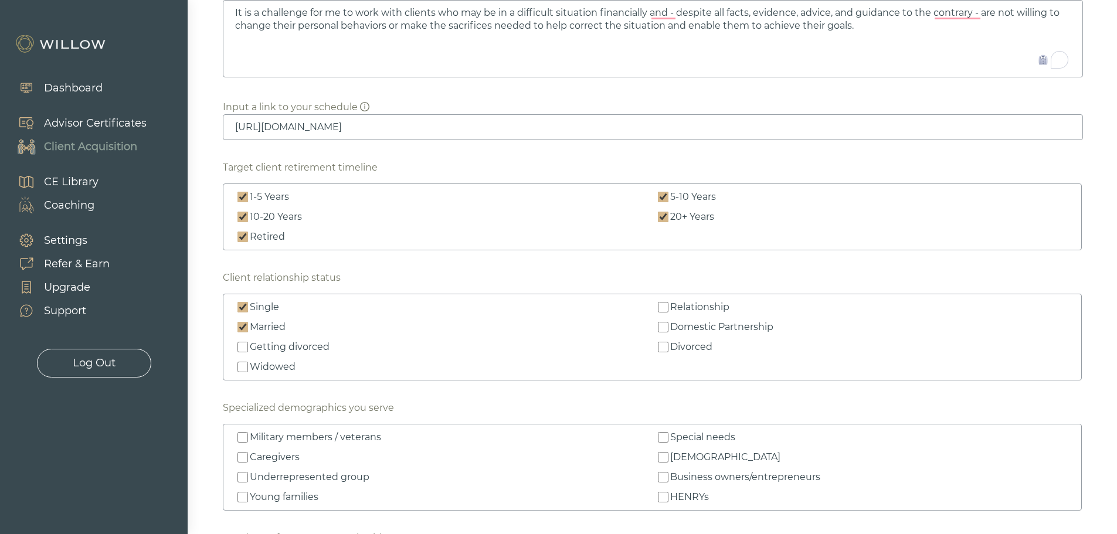
checkbox input "true"
click at [249, 364] on label "Widowed" at bounding box center [442, 367] width 414 height 14
click at [248, 364] on input "Widowed" at bounding box center [242, 367] width 11 height 11
checkbox input "true"
click at [667, 305] on input "Relationship" at bounding box center [663, 307] width 11 height 11
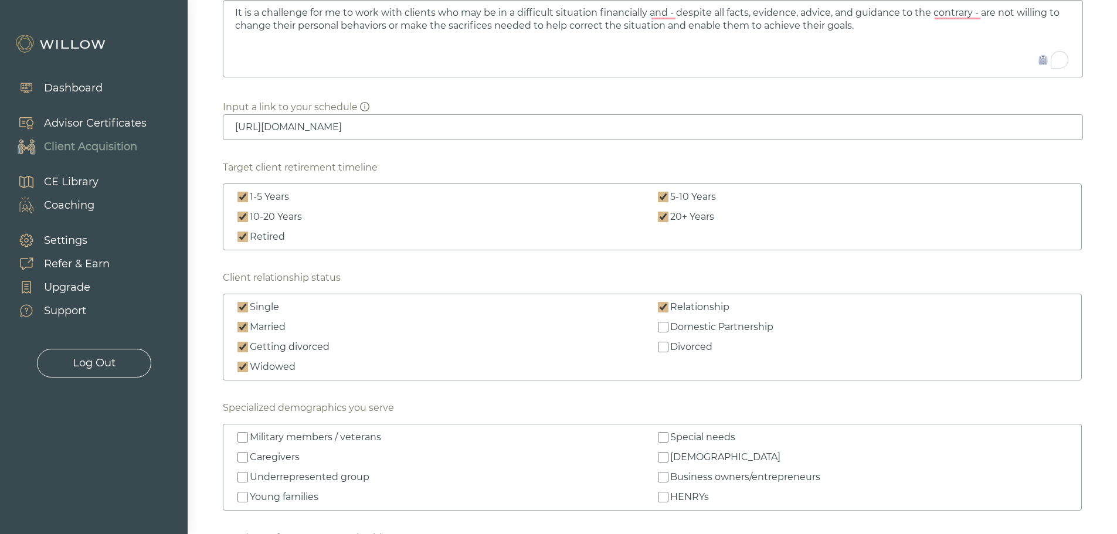
checkbox input "true"
click at [664, 328] on input "Domestic Partnership" at bounding box center [663, 327] width 11 height 11
checkbox input "true"
click at [661, 347] on input "Divorced" at bounding box center [663, 347] width 11 height 11
checkbox input "true"
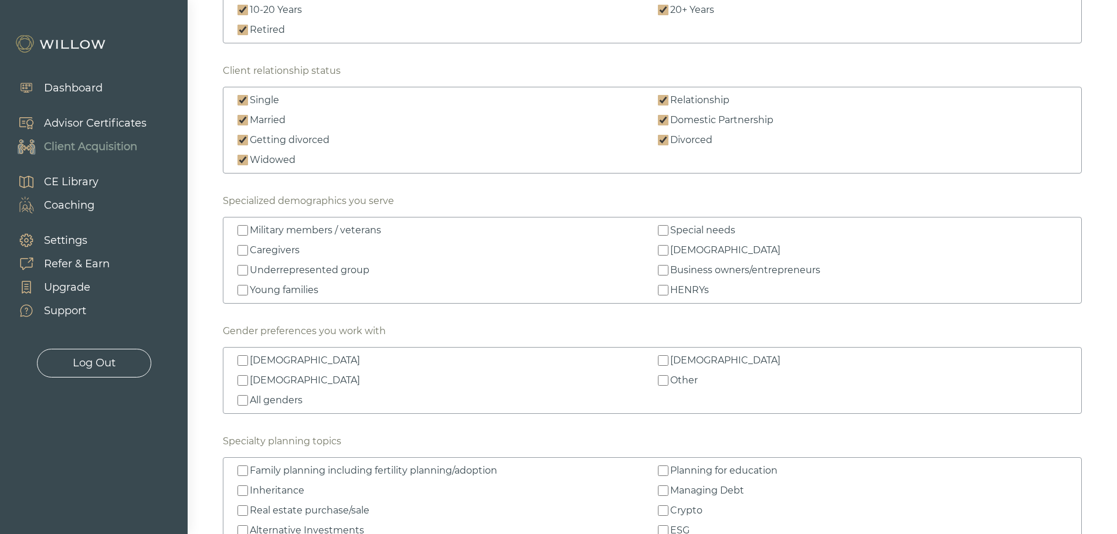
scroll to position [1231, 0]
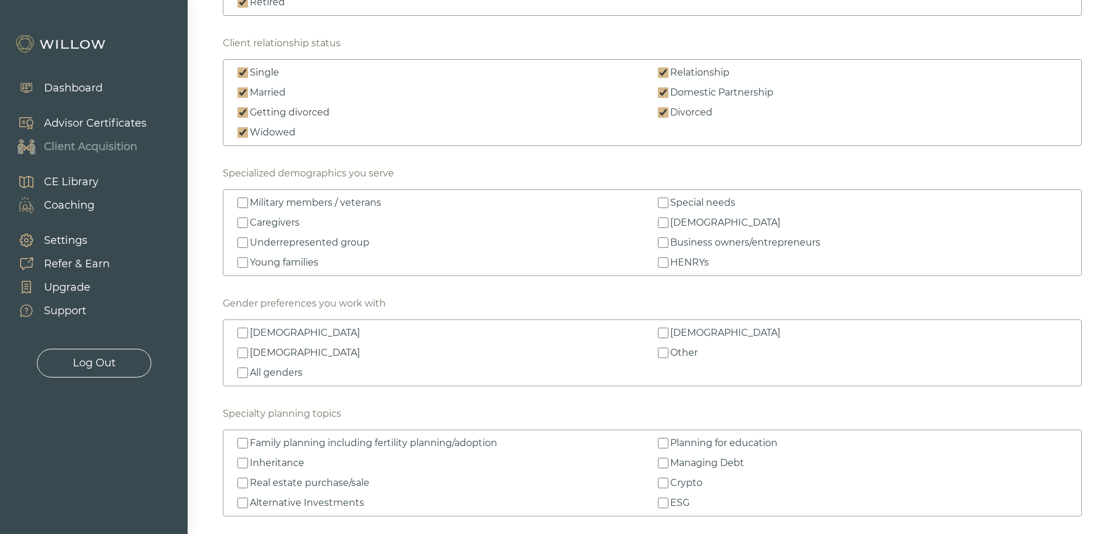
click at [244, 262] on input "Young families" at bounding box center [242, 262] width 11 height 11
checkbox input "true"
drag, startPoint x: 244, startPoint y: 243, endPoint x: 490, endPoint y: 246, distance: 245.6
click at [244, 242] on input "Underrepresented group" at bounding box center [242, 242] width 11 height 11
checkbox input "true"
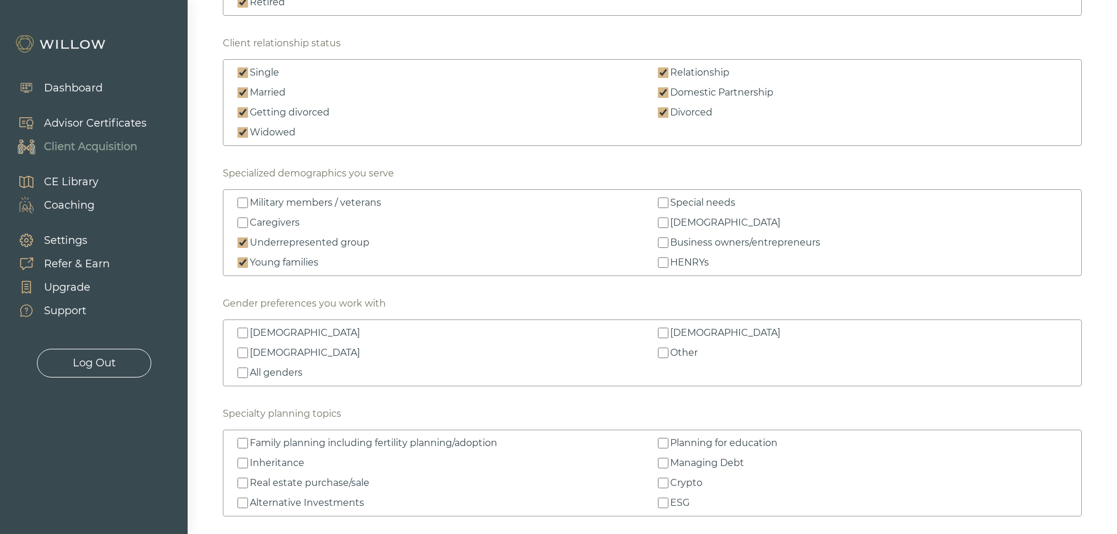
click at [664, 220] on input "LGBTQ+" at bounding box center [663, 222] width 11 height 11
checkbox input "true"
click at [243, 372] on input "All genders" at bounding box center [242, 373] width 11 height 11
checkbox input "true"
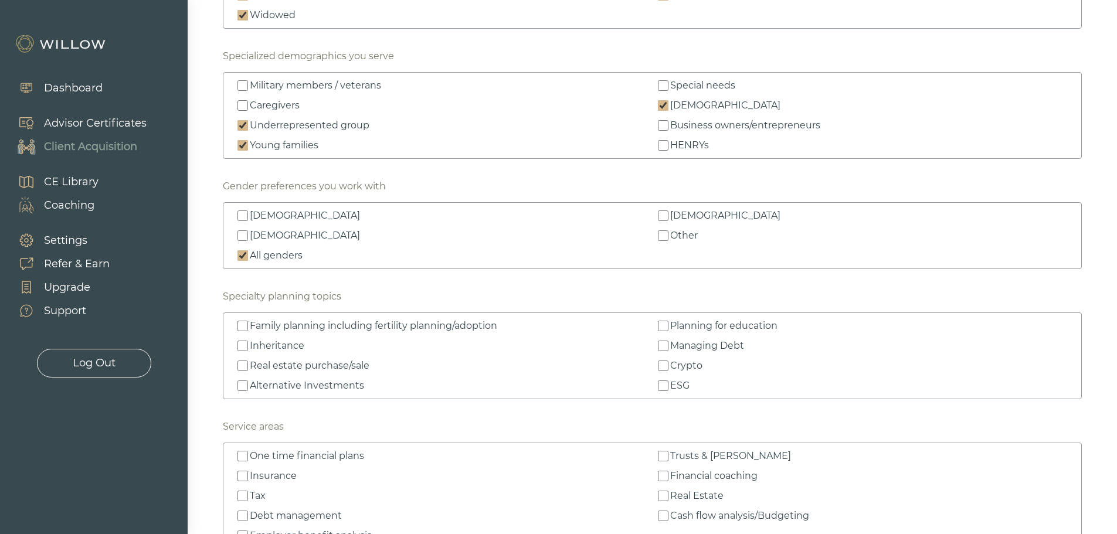
scroll to position [1465, 0]
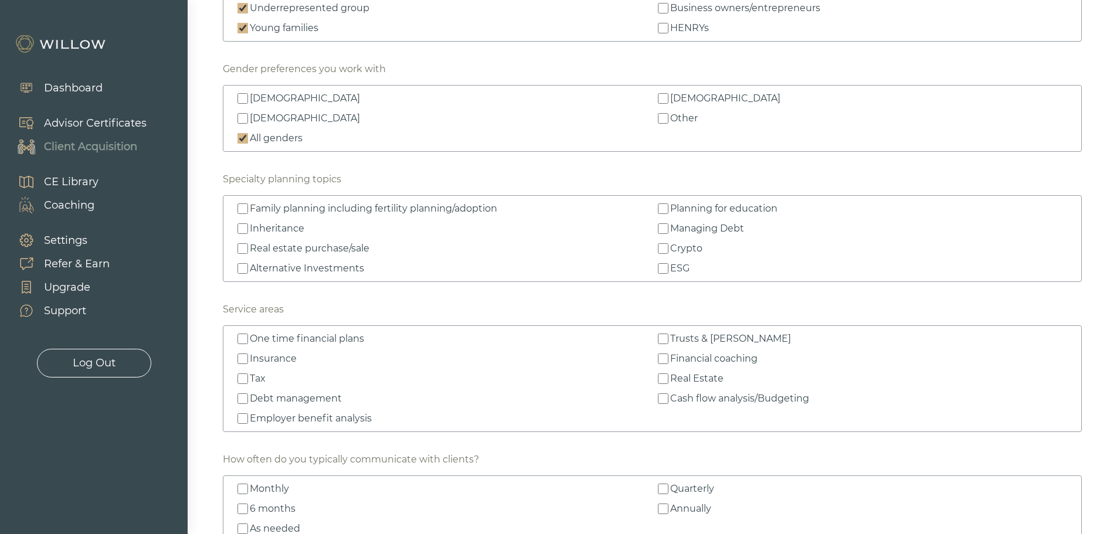
click at [243, 226] on input "Inheritance" at bounding box center [242, 228] width 11 height 11
checkbox input "true"
click at [244, 249] on input "Real estate purchase/sale" at bounding box center [242, 248] width 11 height 11
checkbox input "true"
click at [242, 272] on input "Alternative Investments" at bounding box center [242, 268] width 11 height 11
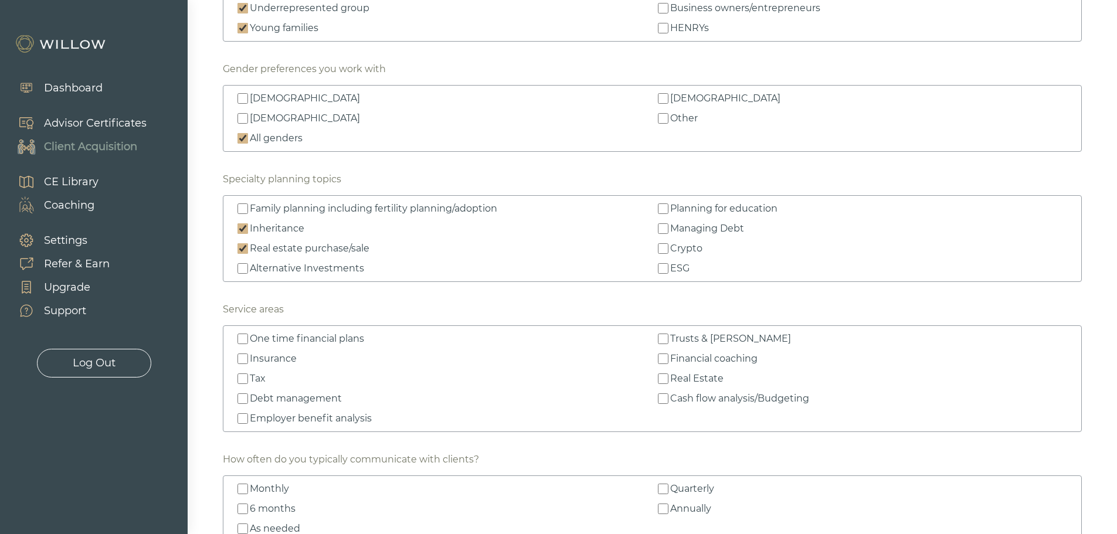
checkbox input "true"
click at [666, 206] on input "Planning for education" at bounding box center [663, 208] width 11 height 11
checkbox input "true"
click at [664, 226] on input "Managing Debt" at bounding box center [663, 228] width 11 height 11
checkbox input "true"
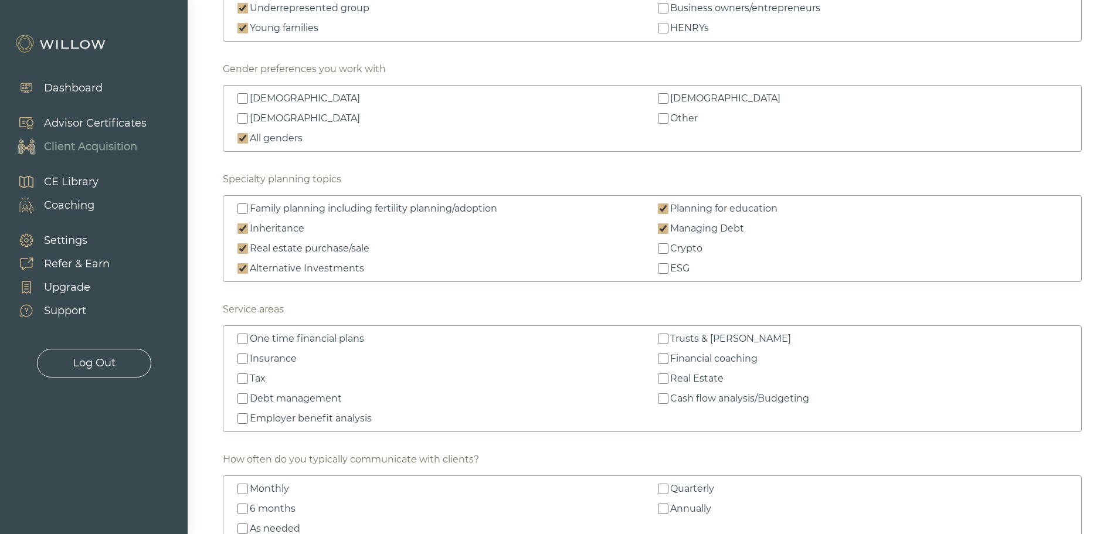
click at [662, 270] on input "ESG" at bounding box center [663, 268] width 11 height 11
checkbox input "true"
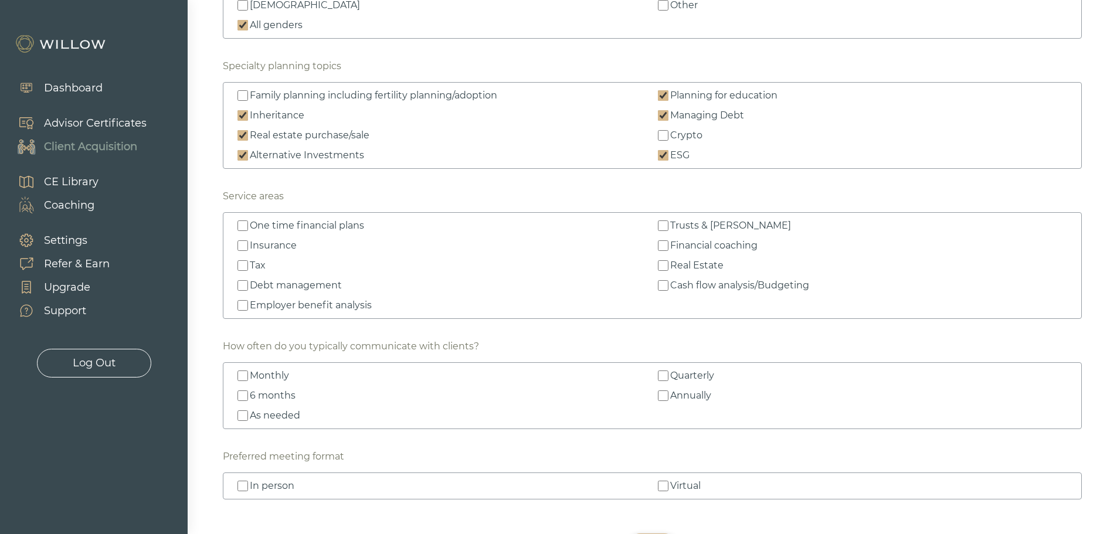
scroll to position [1583, 0]
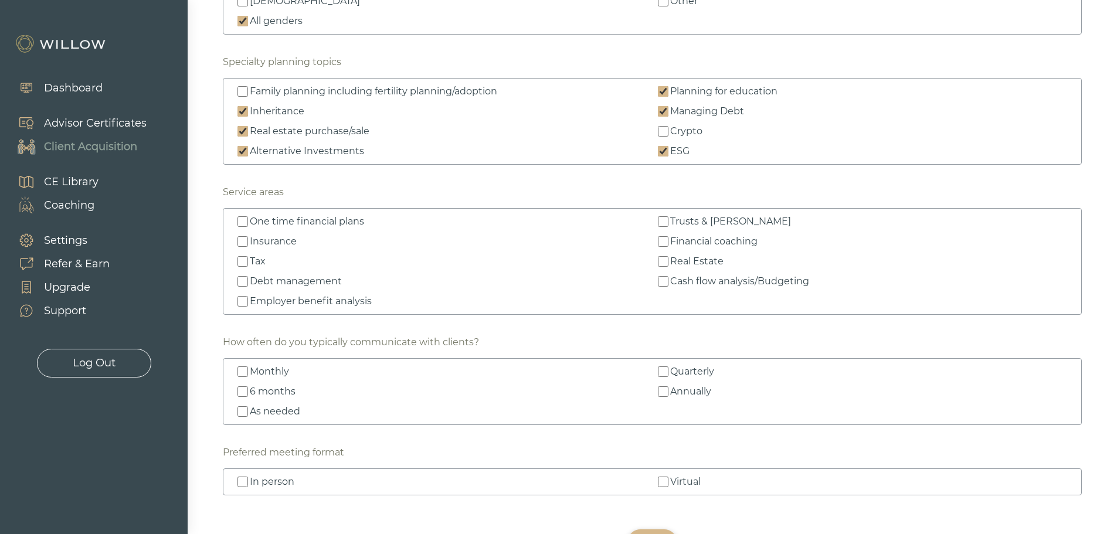
click at [242, 241] on input "Insurance" at bounding box center [242, 241] width 11 height 11
checkbox input "true"
click at [664, 239] on input "Financial coaching" at bounding box center [663, 241] width 11 height 11
checkbox input "true"
click at [662, 283] on input "Cash flow analysis/Budgeting" at bounding box center [663, 281] width 11 height 11
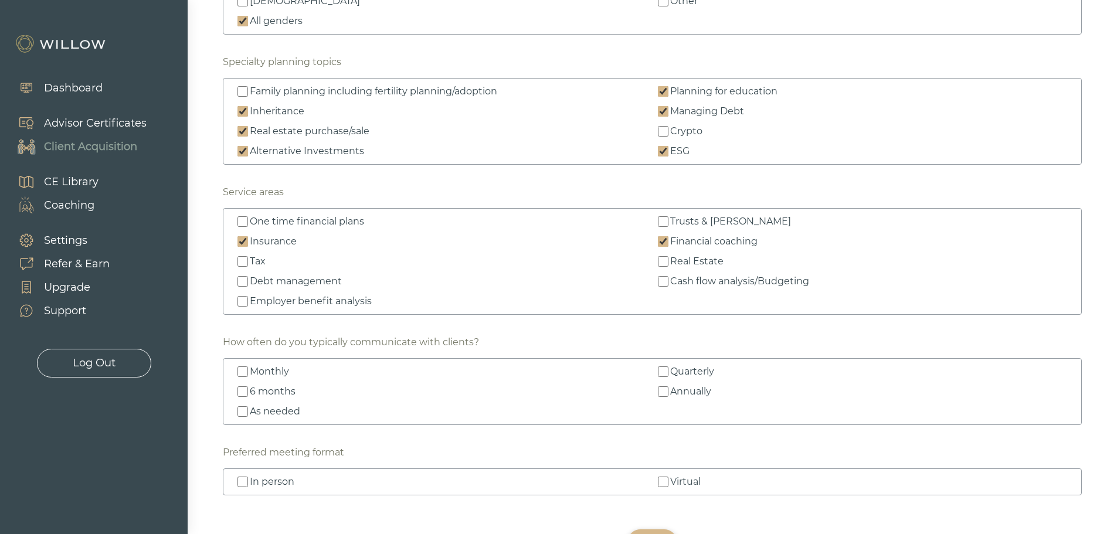
checkbox input "true"
click at [242, 281] on input "Debt management" at bounding box center [242, 281] width 11 height 11
checkbox input "true"
click at [242, 302] on input "Employer benefit analysis" at bounding box center [242, 301] width 11 height 11
checkbox input "true"
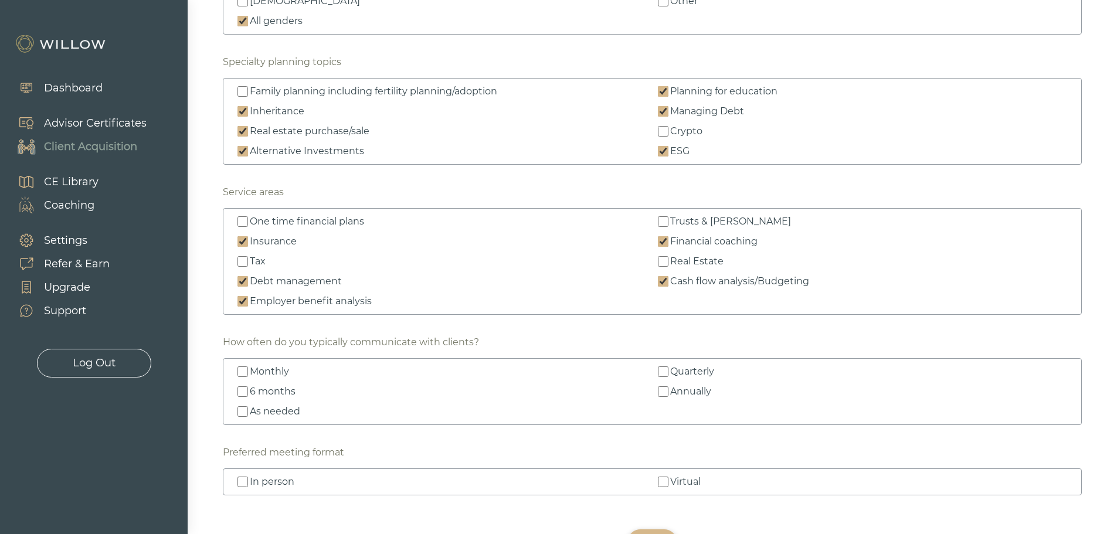
click at [243, 389] on input "6 months" at bounding box center [242, 391] width 11 height 11
checkbox input "true"
click at [243, 410] on input "As needed" at bounding box center [242, 411] width 11 height 11
checkbox input "true"
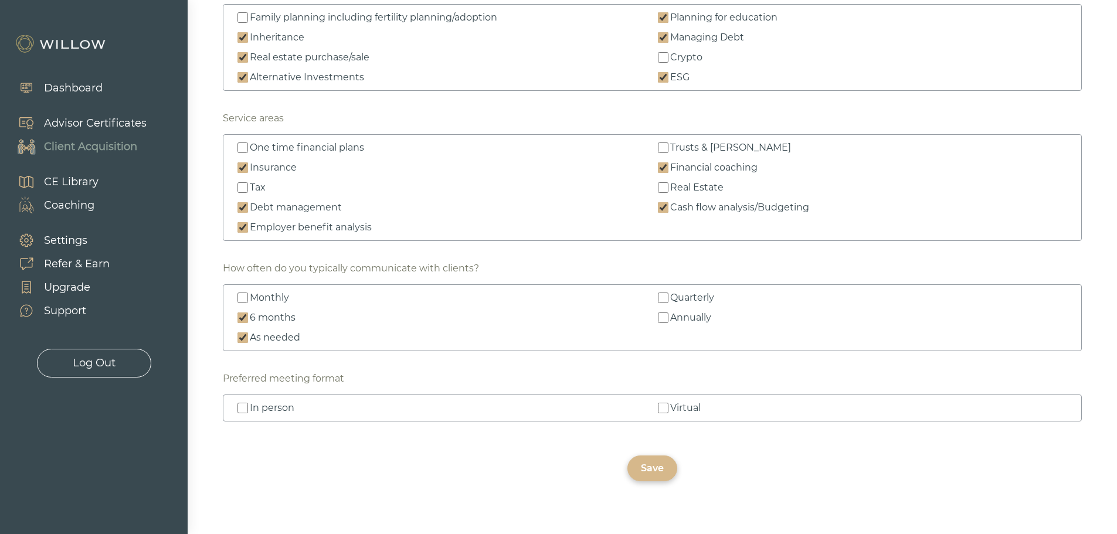
scroll to position [1674, 0]
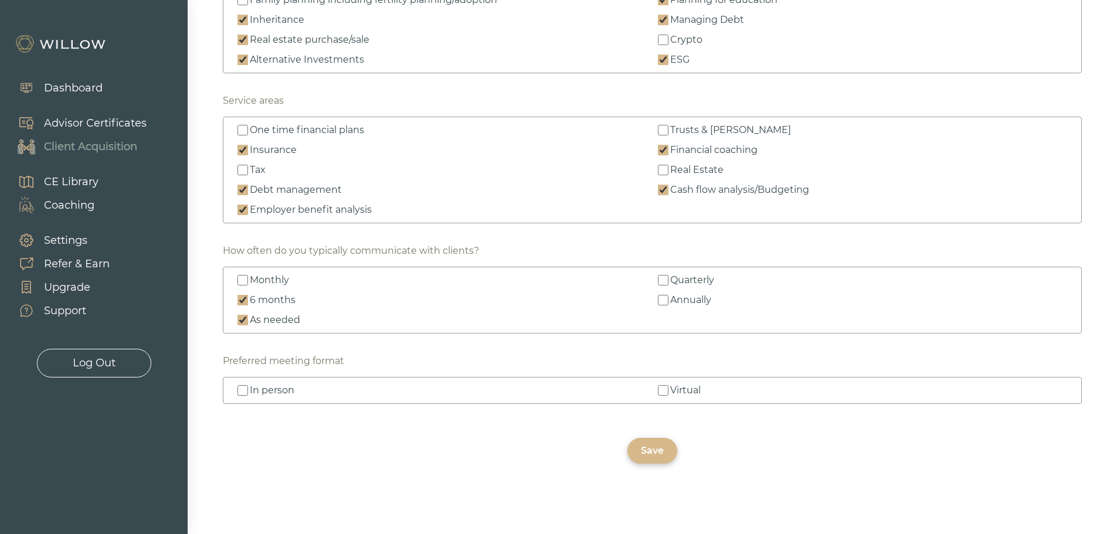
click at [240, 390] on input "In person" at bounding box center [242, 390] width 11 height 11
checkbox input "true"
click at [665, 390] on input "Virtual" at bounding box center [663, 390] width 11 height 11
checkbox input "true"
click at [664, 281] on input "Quarterly" at bounding box center [663, 280] width 11 height 11
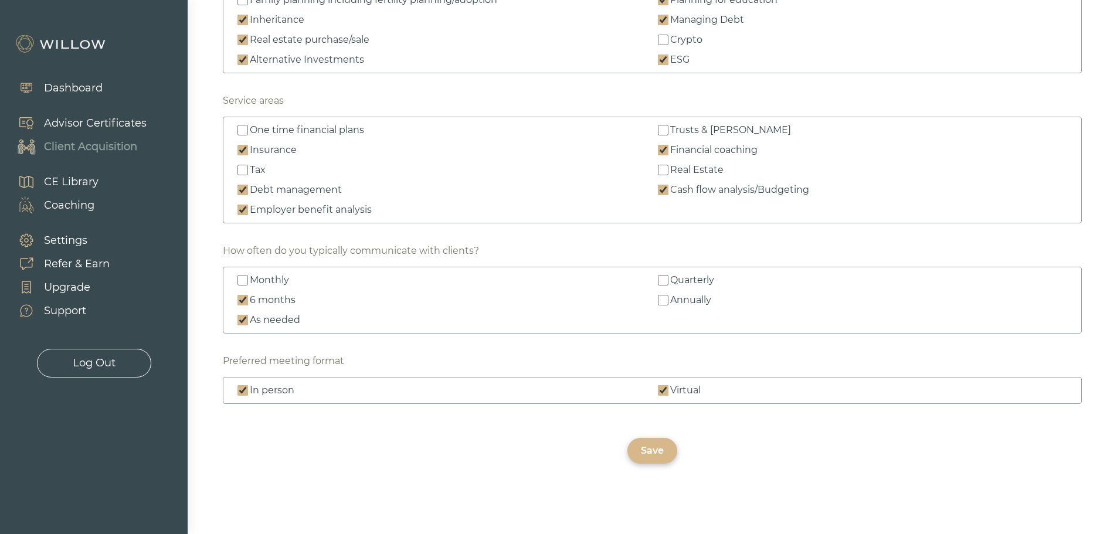
checkbox input "true"
click at [665, 300] on input "Annually" at bounding box center [663, 300] width 11 height 11
checkbox input "true"
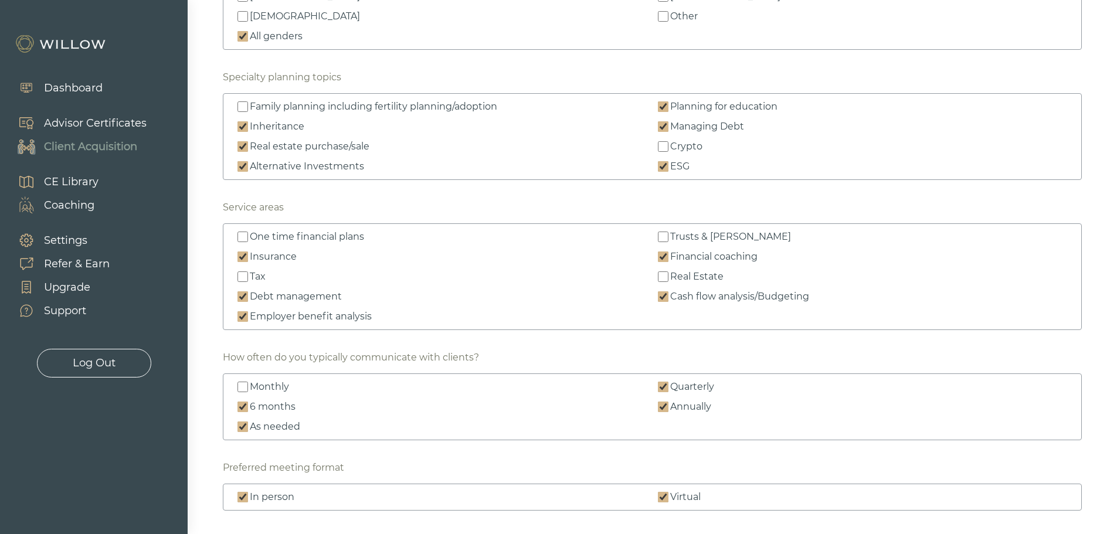
scroll to position [1557, 0]
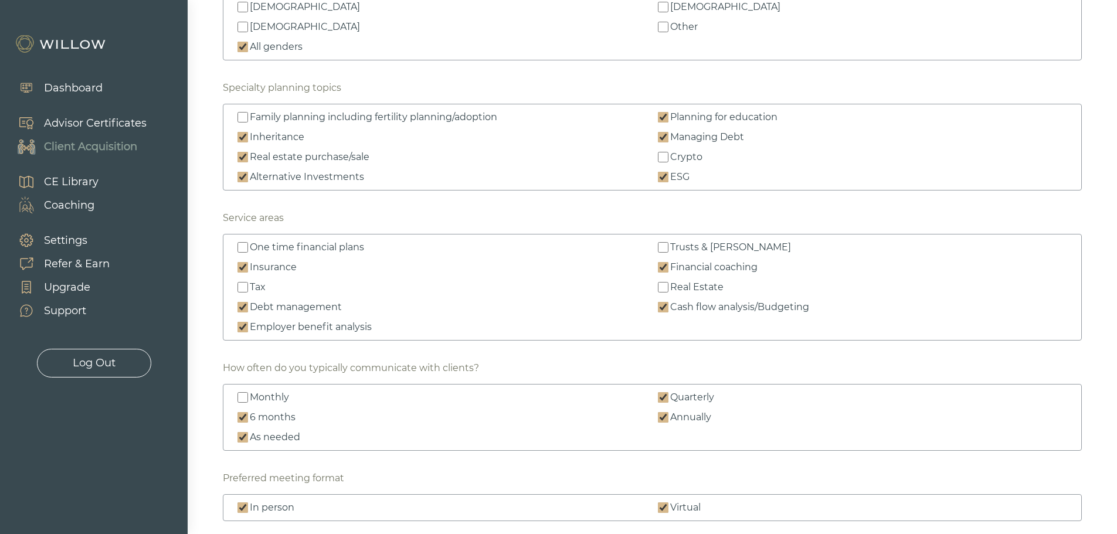
click at [244, 395] on input "Monthly" at bounding box center [242, 397] width 11 height 11
checkbox input "true"
click at [665, 244] on input "Trusts & wills" at bounding box center [663, 247] width 11 height 11
checkbox input "true"
click at [243, 285] on input "Tax" at bounding box center [242, 287] width 11 height 11
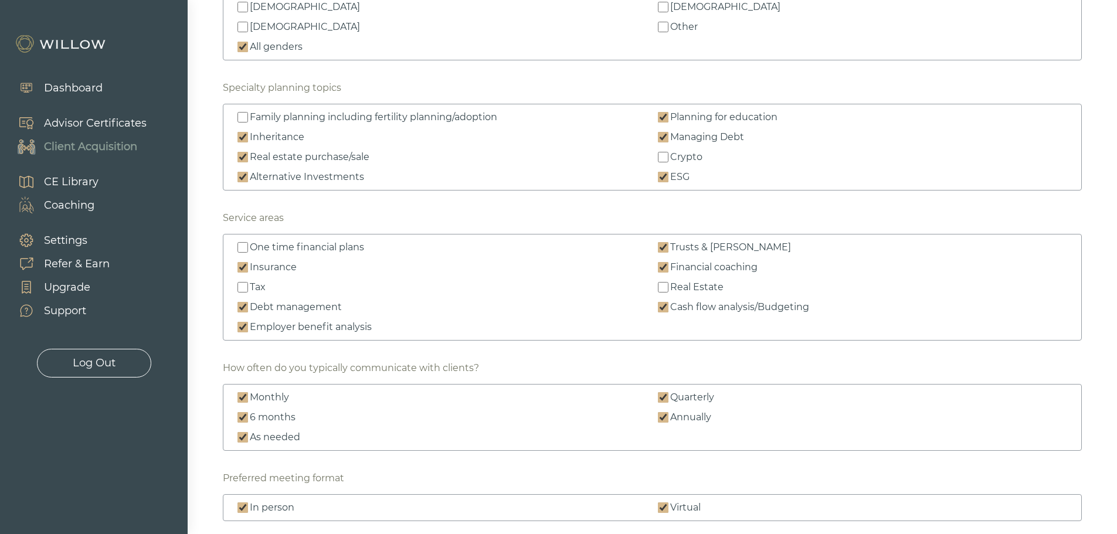
checkbox input "true"
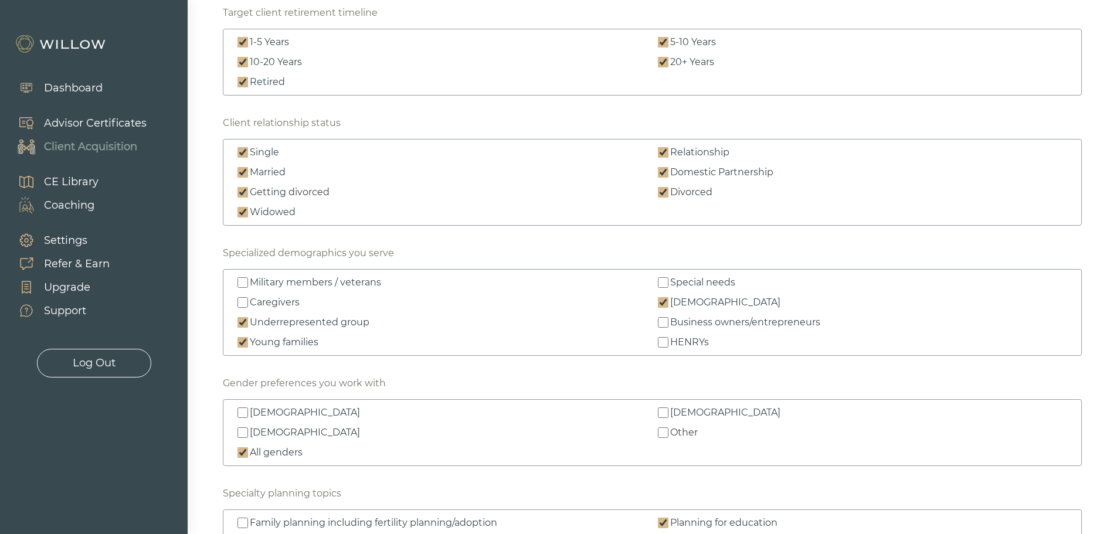
scroll to position [1146, 0]
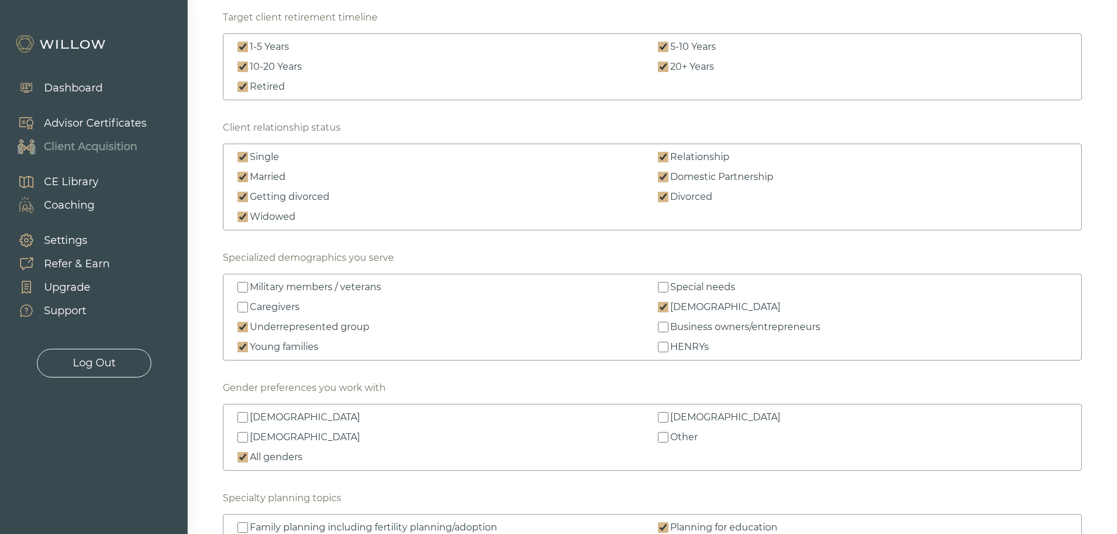
click at [243, 287] on input "Military members / veterans" at bounding box center [242, 287] width 11 height 11
checkbox input "true"
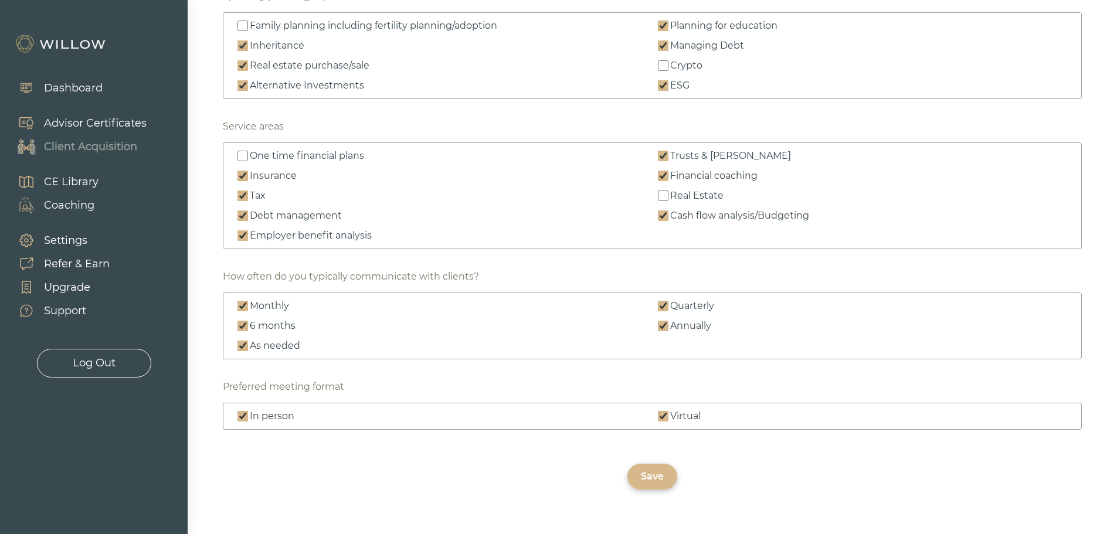
scroll to position [1674, 0]
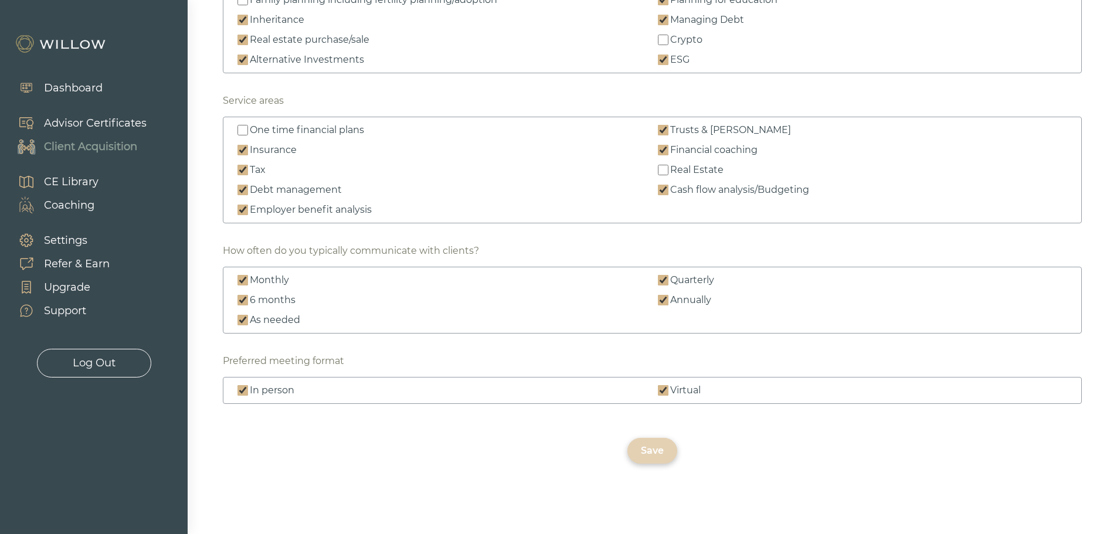
click at [655, 447] on div "Save" at bounding box center [652, 451] width 23 height 14
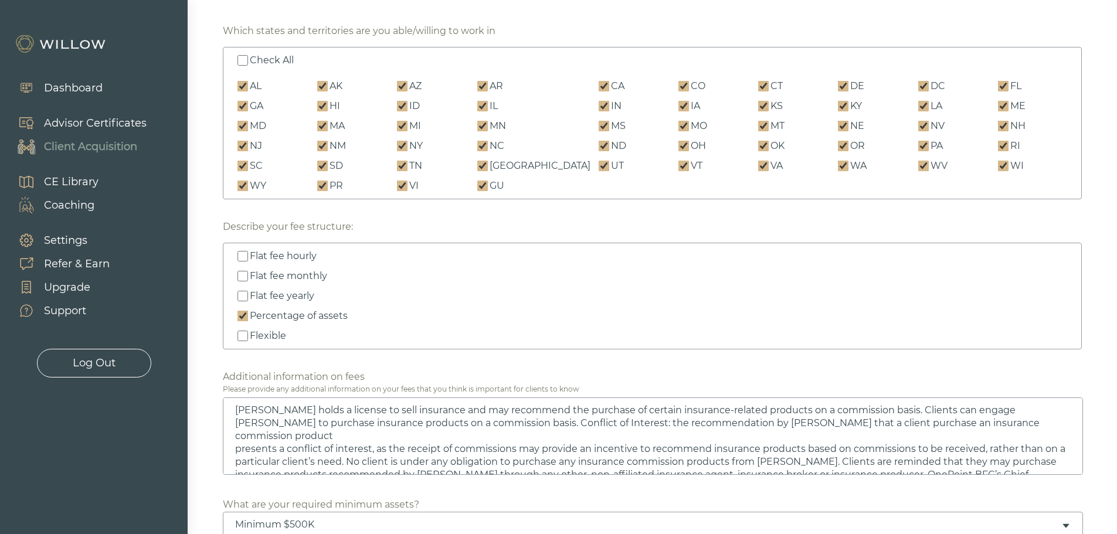
scroll to position [0, 0]
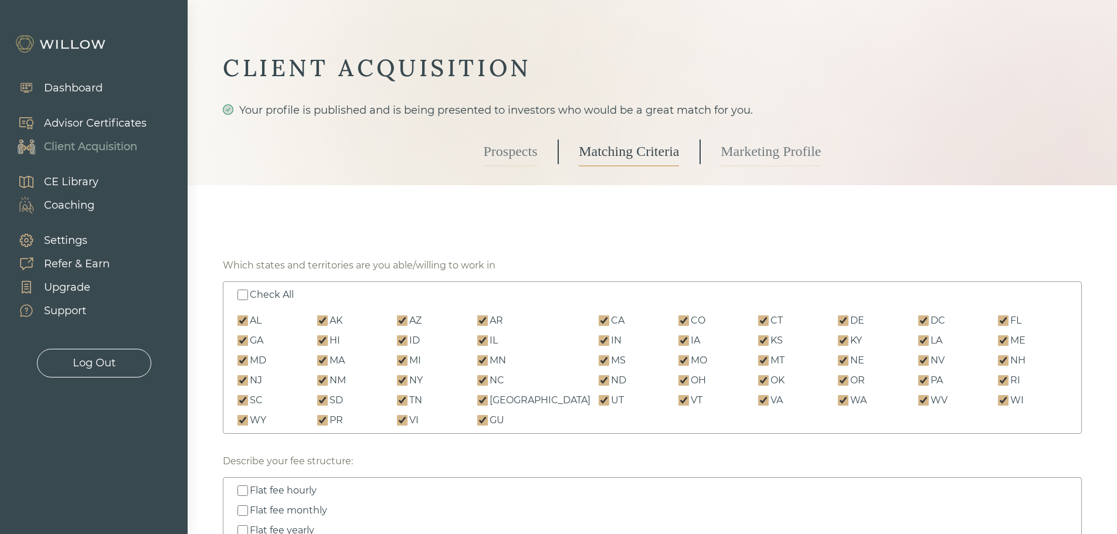
click at [508, 152] on link "Prospects" at bounding box center [511, 151] width 54 height 29
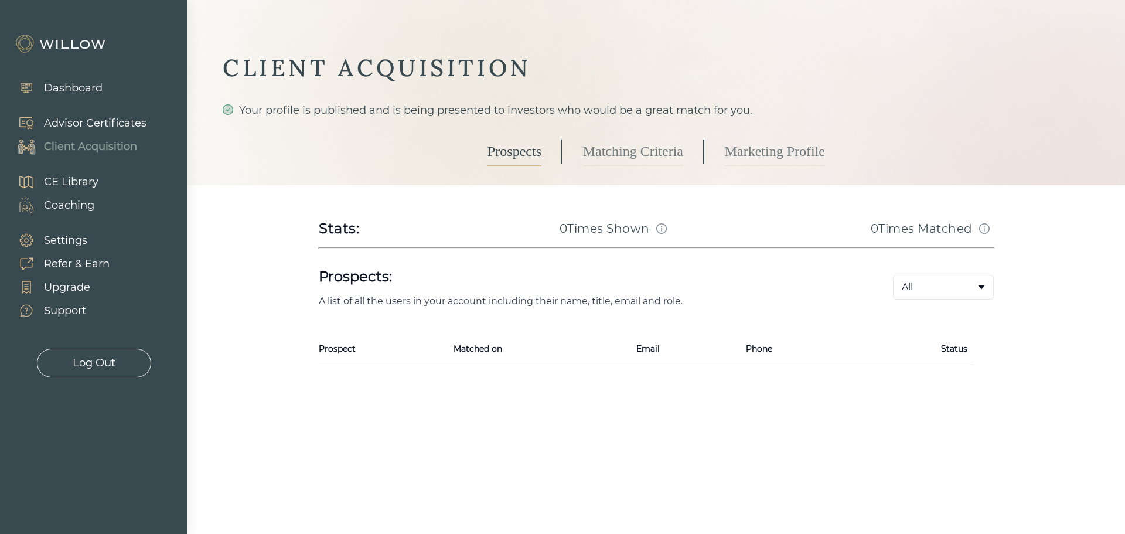
click at [775, 152] on link "Marketing Profile" at bounding box center [775, 151] width 100 height 29
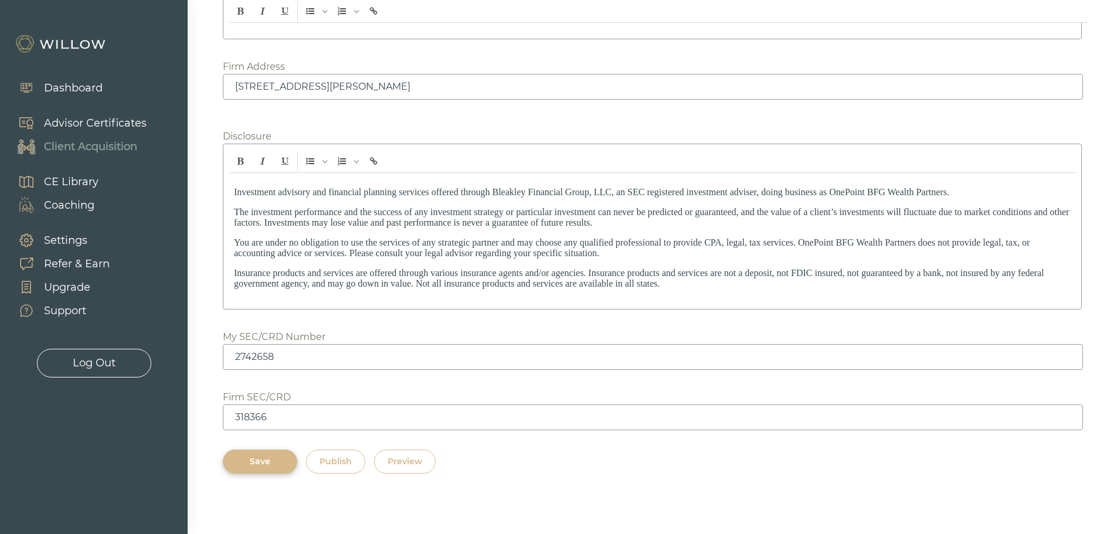
scroll to position [1612, 0]
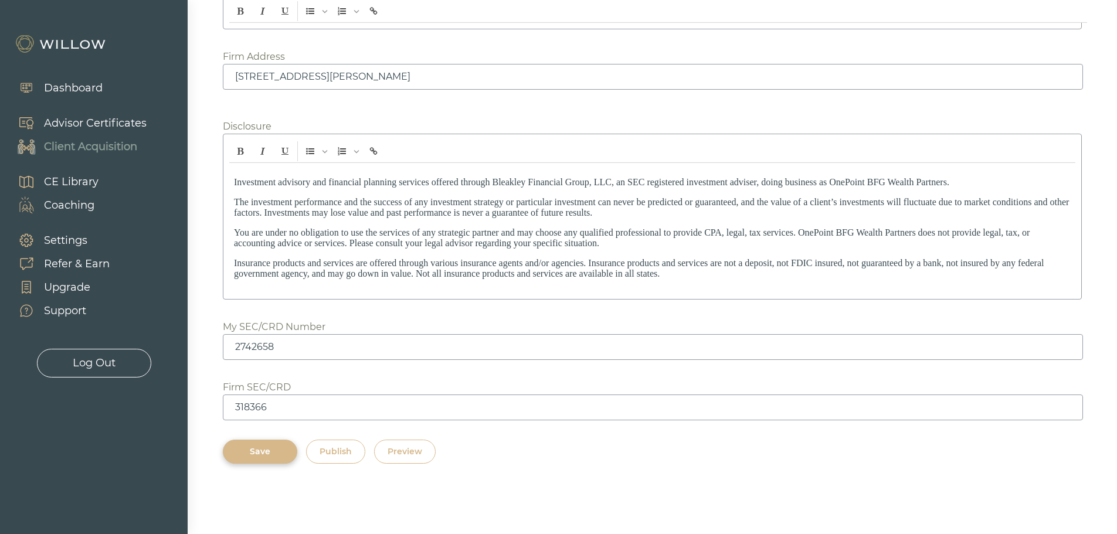
click at [400, 450] on div "Preview" at bounding box center [404, 451] width 35 height 12
click at [80, 87] on div "Dashboard" at bounding box center [73, 88] width 59 height 16
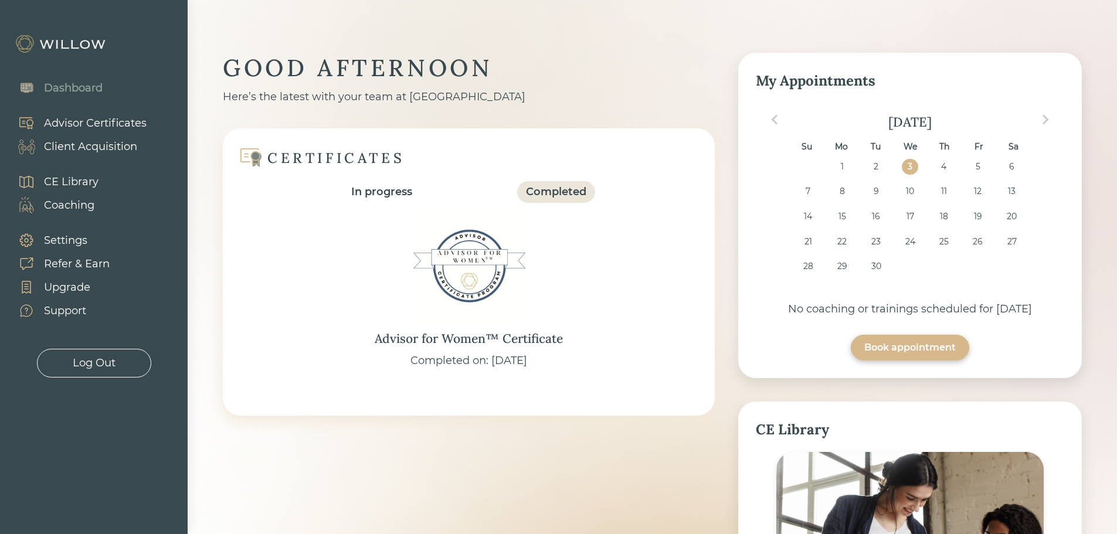
click at [63, 145] on div "Client Acquisition" at bounding box center [90, 147] width 93 height 16
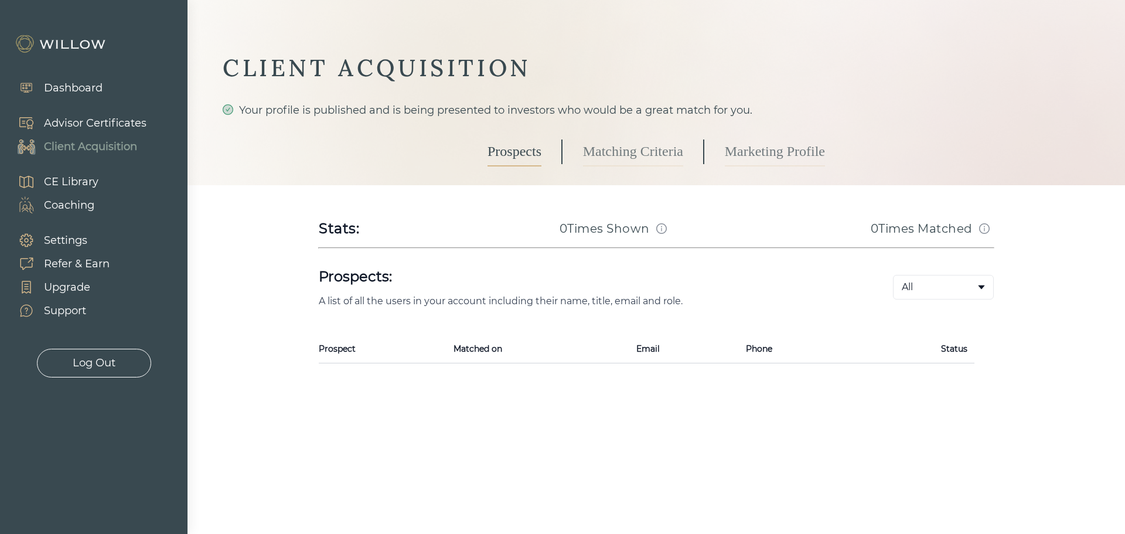
click at [627, 151] on link "Matching Criteria" at bounding box center [633, 151] width 100 height 29
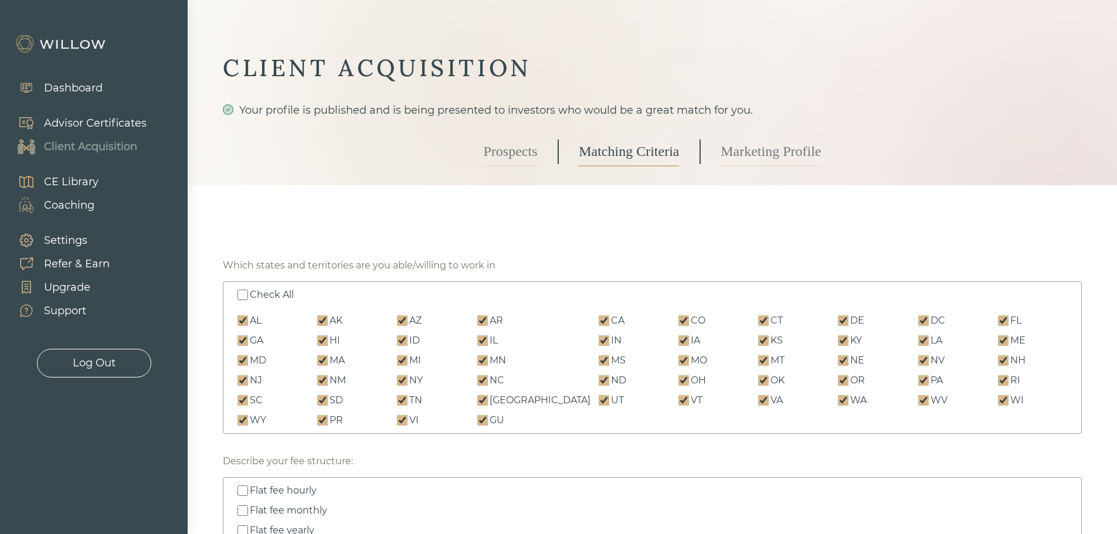
click at [56, 178] on div "CE Library" at bounding box center [71, 182] width 55 height 16
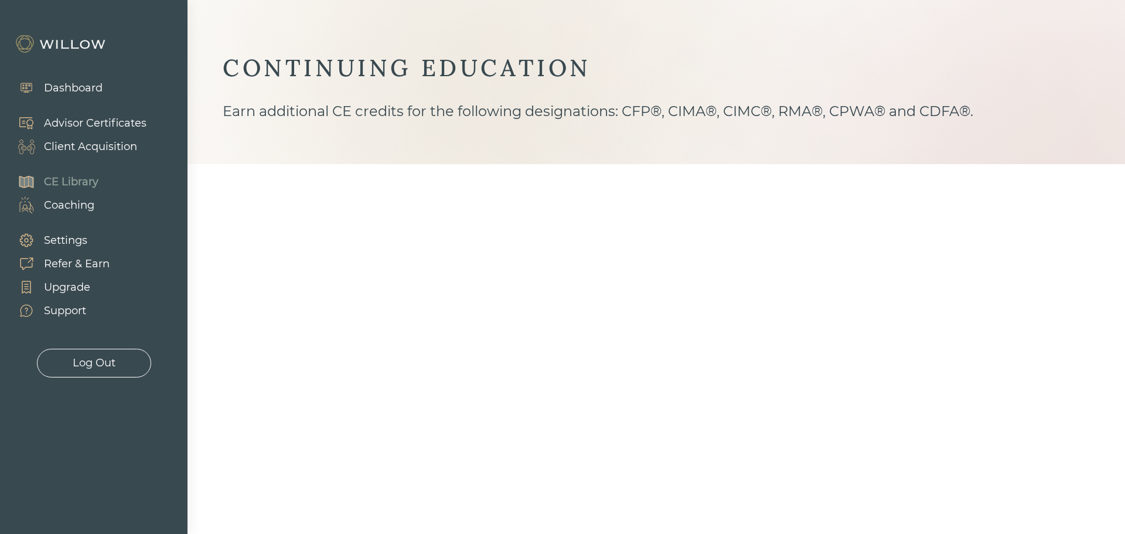
click at [58, 202] on div "Coaching" at bounding box center [69, 206] width 50 height 16
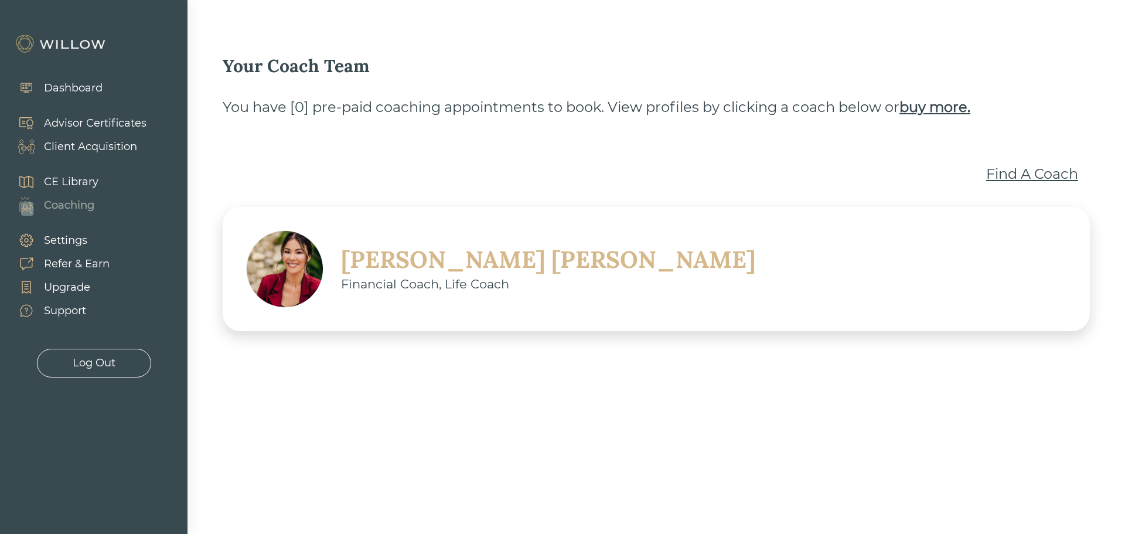
click at [53, 237] on div "Settings" at bounding box center [65, 241] width 43 height 16
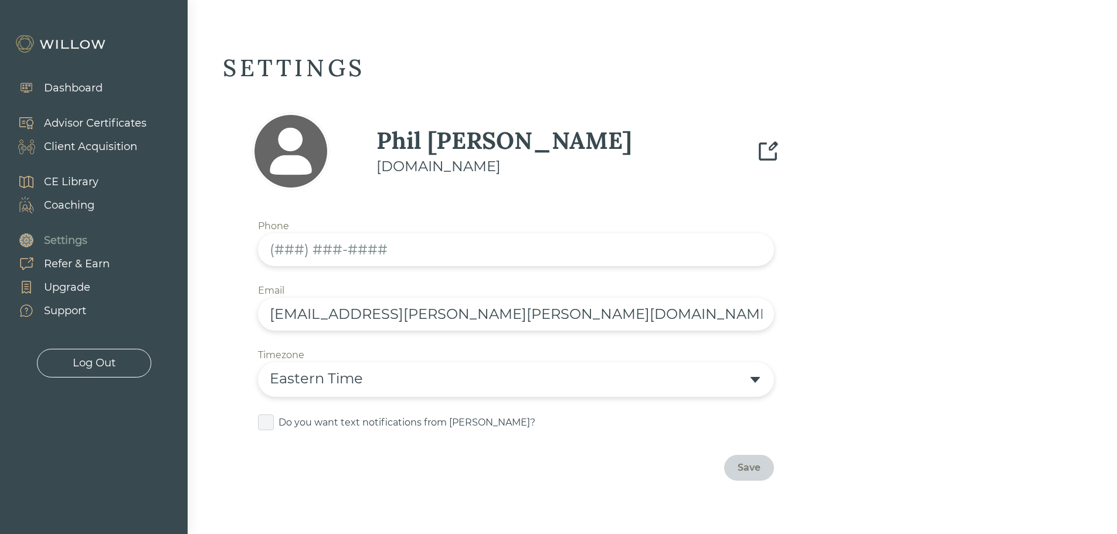
click at [274, 249] on input "text" at bounding box center [516, 249] width 516 height 33
type input "(973) 244-4235"
drag, startPoint x: 367, startPoint y: 312, endPoint x: 422, endPoint y: 311, distance: 55.1
click at [421, 311] on input "phil.roberts@bleakley.com" at bounding box center [516, 314] width 516 height 33
click at [750, 465] on div "Save" at bounding box center [748, 468] width 23 height 14
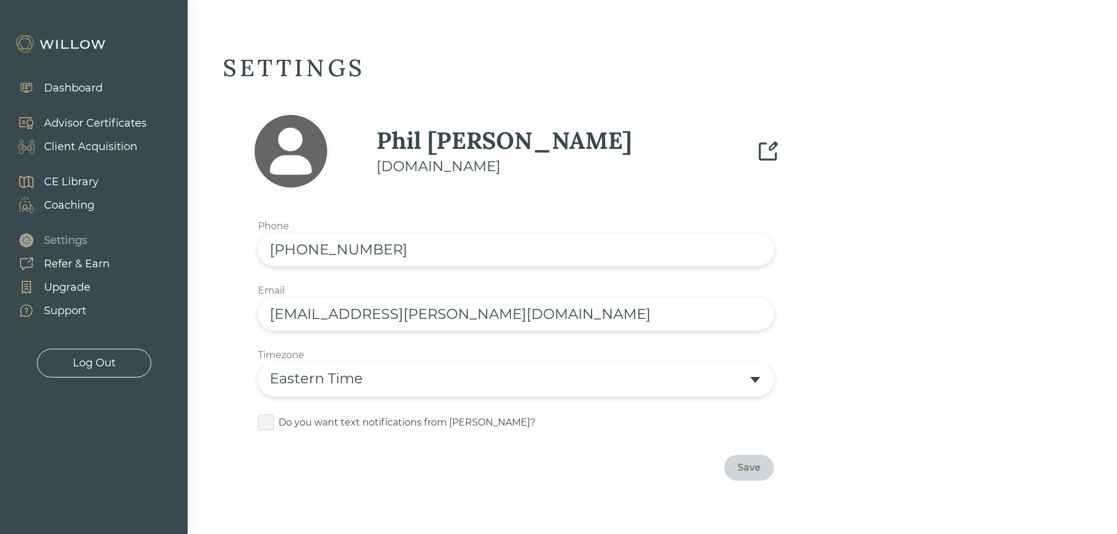
click at [768, 149] on img at bounding box center [768, 152] width 24 height 24
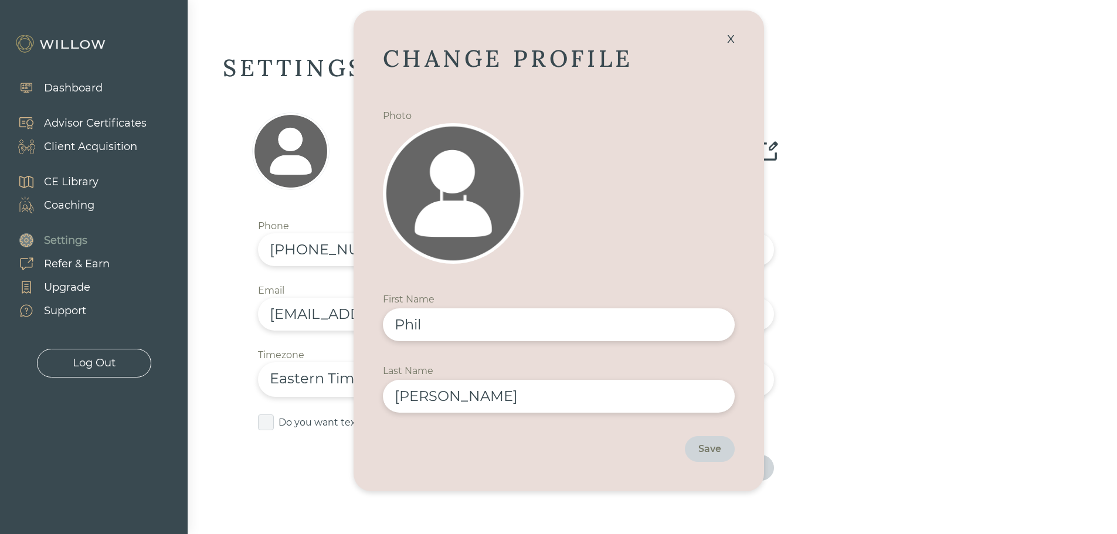
click at [455, 186] on img at bounding box center [452, 193] width 35 height 35
click at [449, 196] on img at bounding box center [452, 193] width 35 height 35
click at [734, 36] on div "x" at bounding box center [730, 38] width 19 height 26
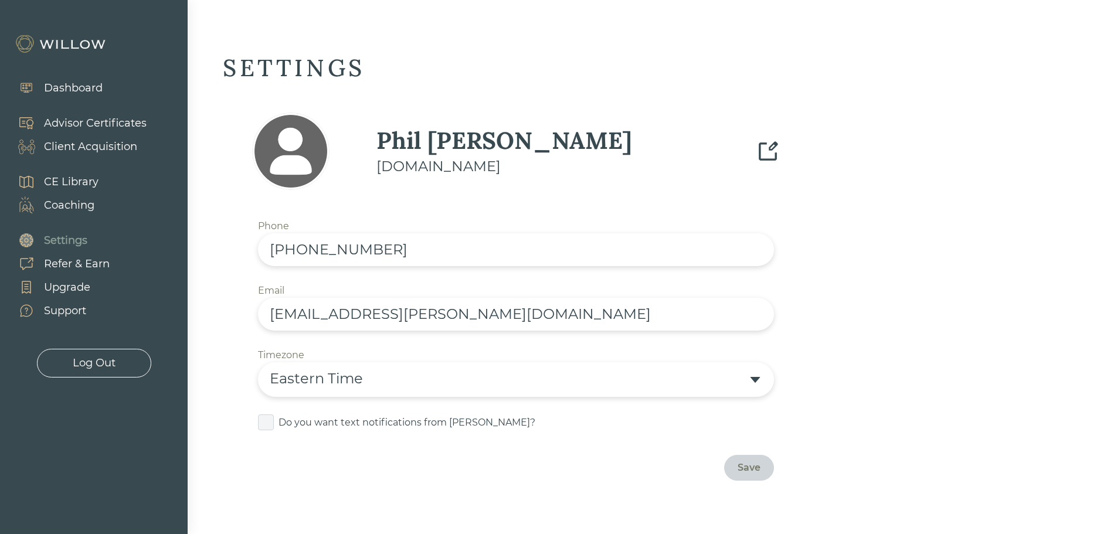
click at [410, 318] on input "phil.roberts@onepointbfg.com" at bounding box center [516, 314] width 516 height 33
type input "phil.roberts@onepointbfg.com"
click at [744, 467] on div "Save" at bounding box center [748, 468] width 23 height 14
click at [770, 152] on img at bounding box center [768, 152] width 24 height 24
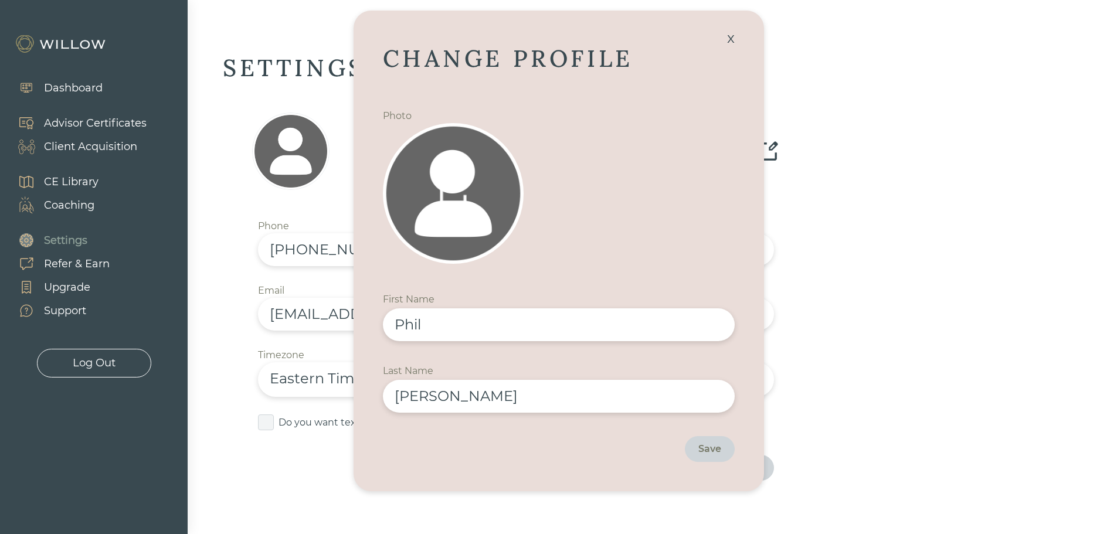
click at [461, 193] on img at bounding box center [452, 193] width 35 height 35
click at [449, 200] on img at bounding box center [452, 193] width 35 height 35
drag, startPoint x: 450, startPoint y: 210, endPoint x: 442, endPoint y: 211, distance: 8.3
click at [450, 209] on img at bounding box center [452, 193] width 35 height 35
click at [450, 198] on img at bounding box center [452, 193] width 35 height 35
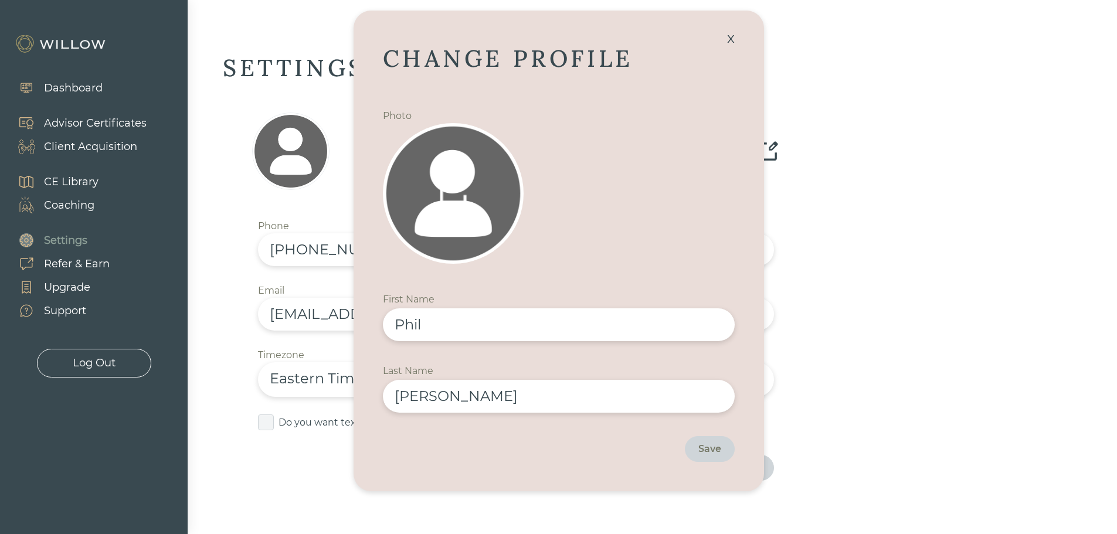
click at [450, 198] on img at bounding box center [452, 193] width 35 height 35
drag, startPoint x: 455, startPoint y: 167, endPoint x: 638, endPoint y: 141, distance: 185.3
click at [631, 141] on div at bounding box center [559, 196] width 352 height 147
click at [730, 36] on div "x" at bounding box center [730, 38] width 19 height 26
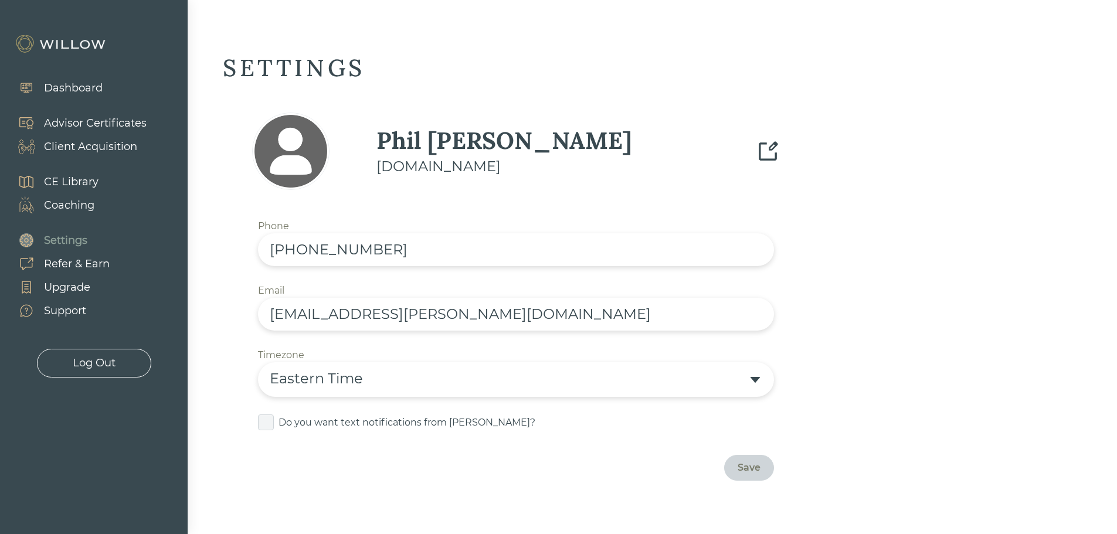
click at [69, 305] on div "Support" at bounding box center [65, 311] width 42 height 16
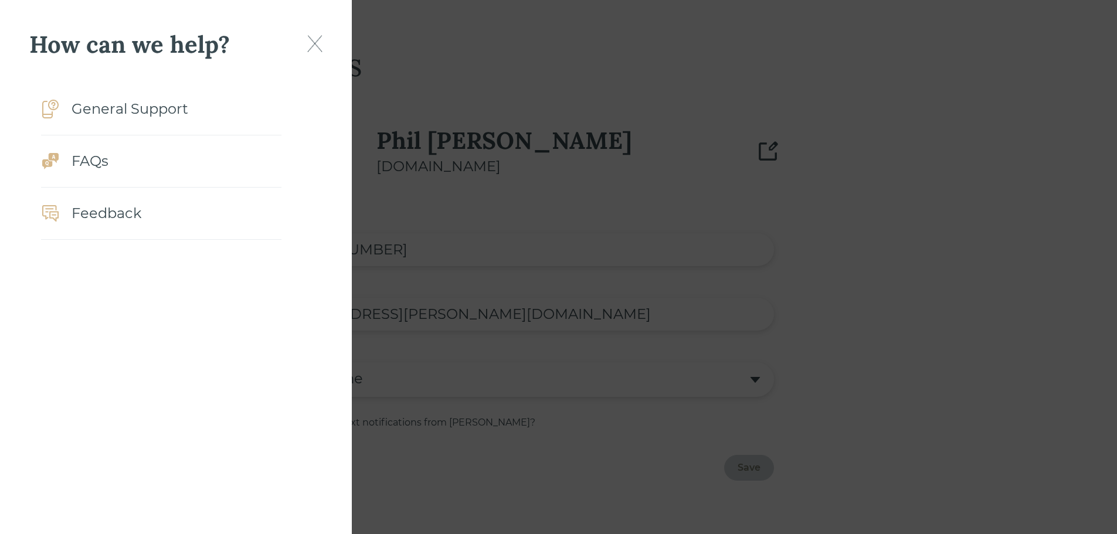
click at [317, 39] on img at bounding box center [314, 43] width 15 height 17
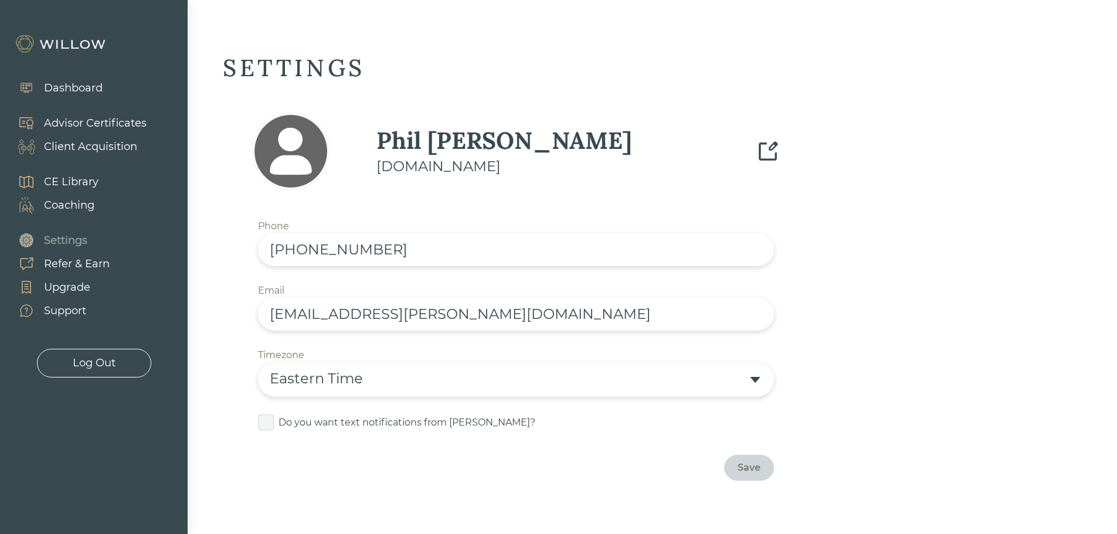
click at [66, 286] on div "Upgrade" at bounding box center [67, 288] width 46 height 16
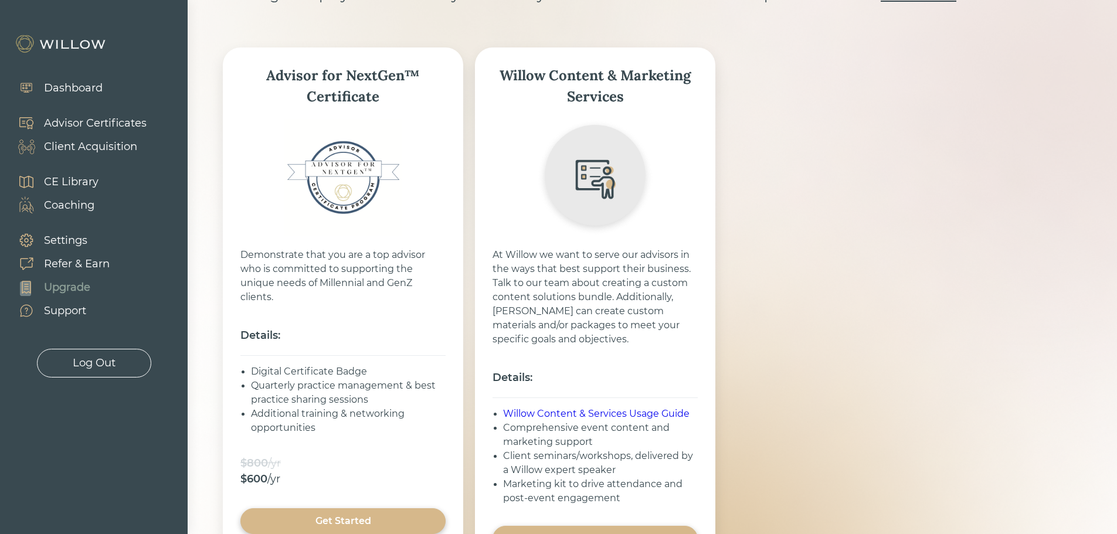
scroll to position [117, 0]
click at [63, 264] on div "Refer & Earn" at bounding box center [77, 264] width 66 height 16
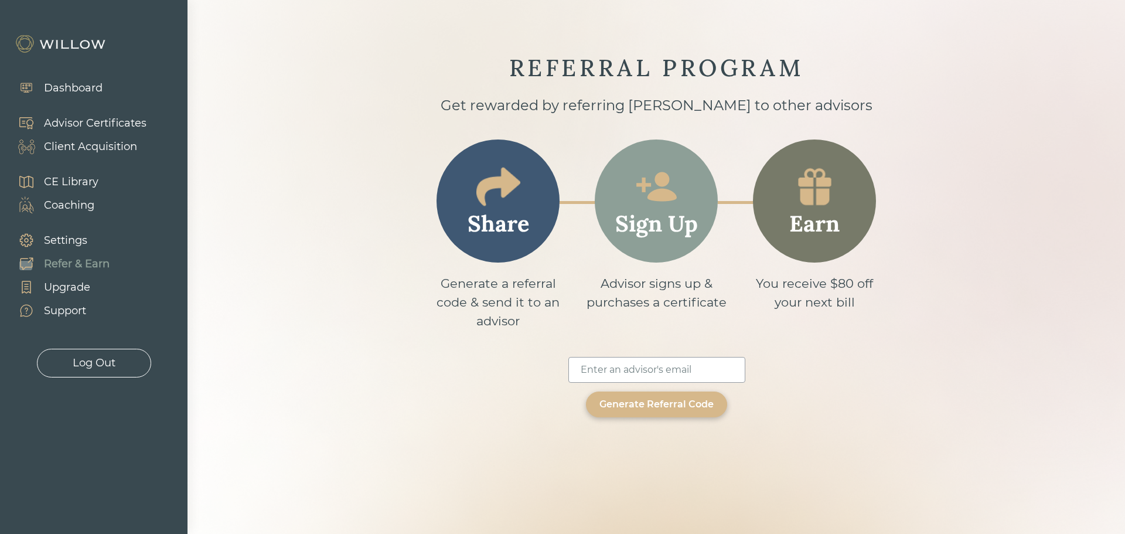
click at [73, 238] on div "Settings" at bounding box center [65, 241] width 43 height 16
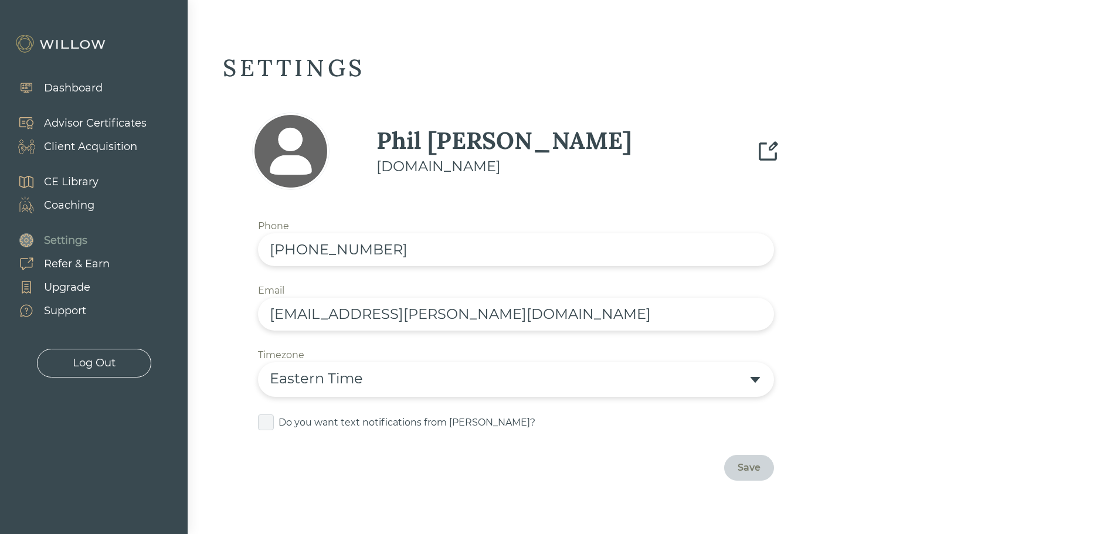
click at [772, 149] on img at bounding box center [768, 152] width 24 height 24
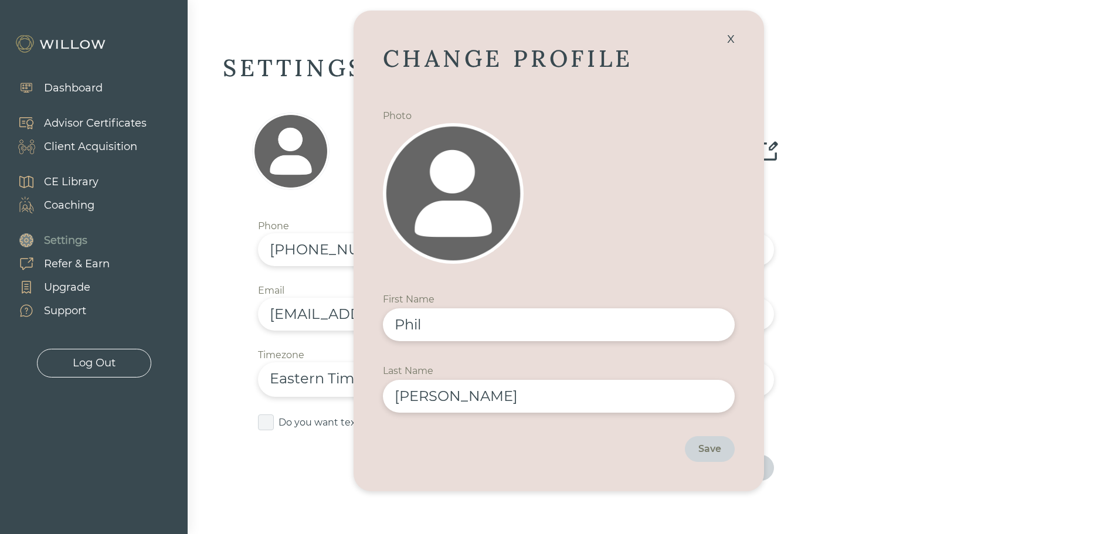
click at [733, 39] on div "x" at bounding box center [730, 38] width 19 height 26
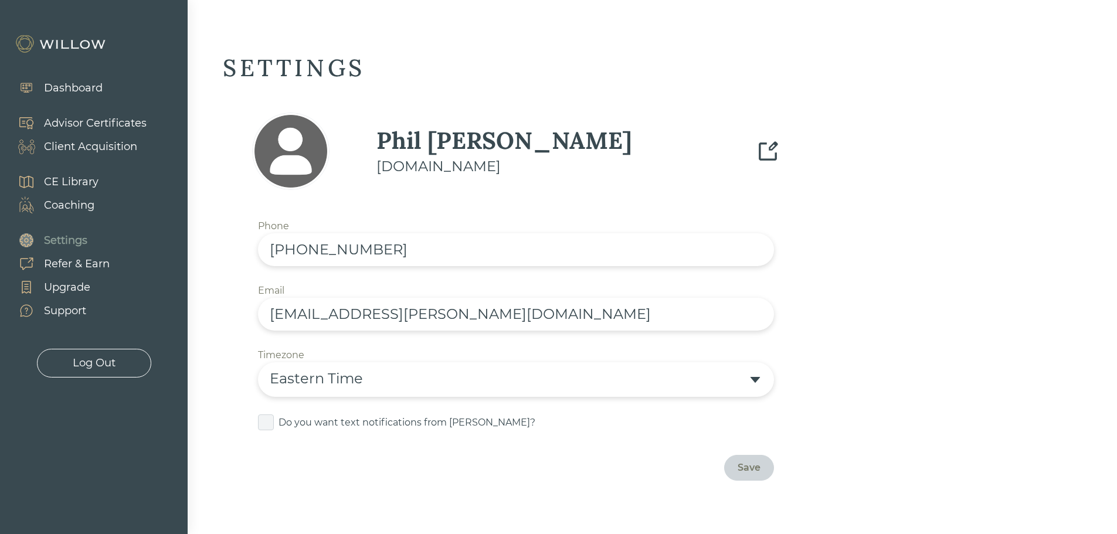
click at [926, 33] on div at bounding box center [558, 267] width 1117 height 534
click at [84, 87] on div "Dashboard" at bounding box center [73, 88] width 59 height 16
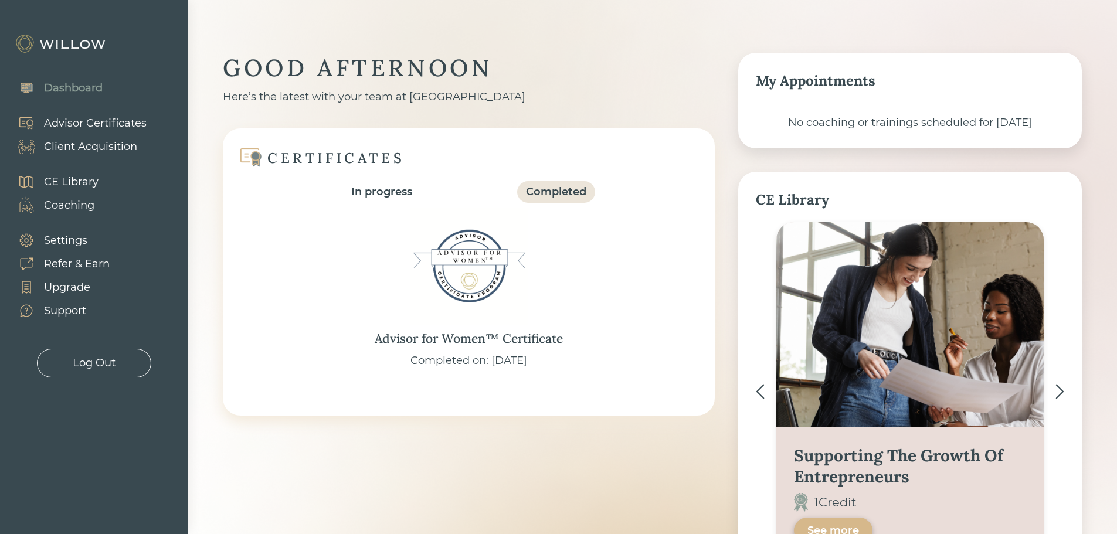
click at [71, 35] on img at bounding box center [62, 44] width 94 height 19
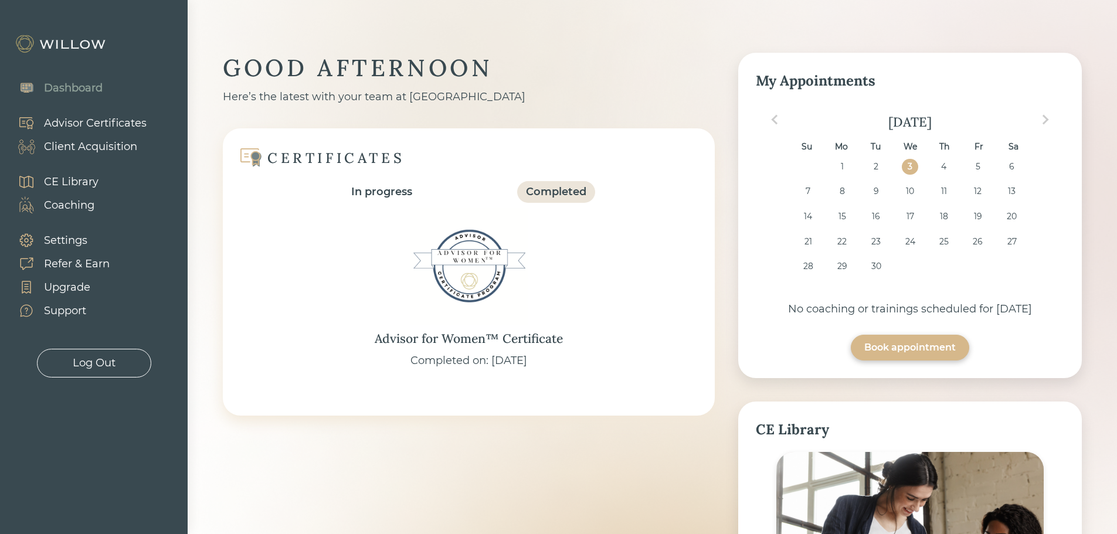
click at [69, 38] on img at bounding box center [62, 44] width 94 height 19
click at [68, 39] on img at bounding box center [62, 44] width 94 height 19
click at [64, 121] on div "Advisor Certificates" at bounding box center [95, 123] width 103 height 16
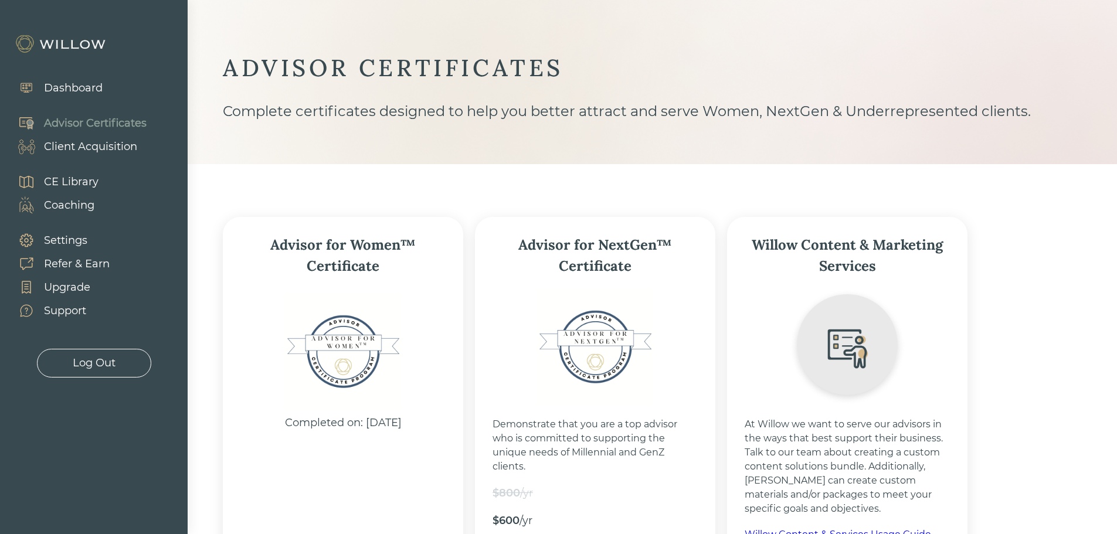
click at [94, 144] on div "Client Acquisition" at bounding box center [90, 147] width 93 height 16
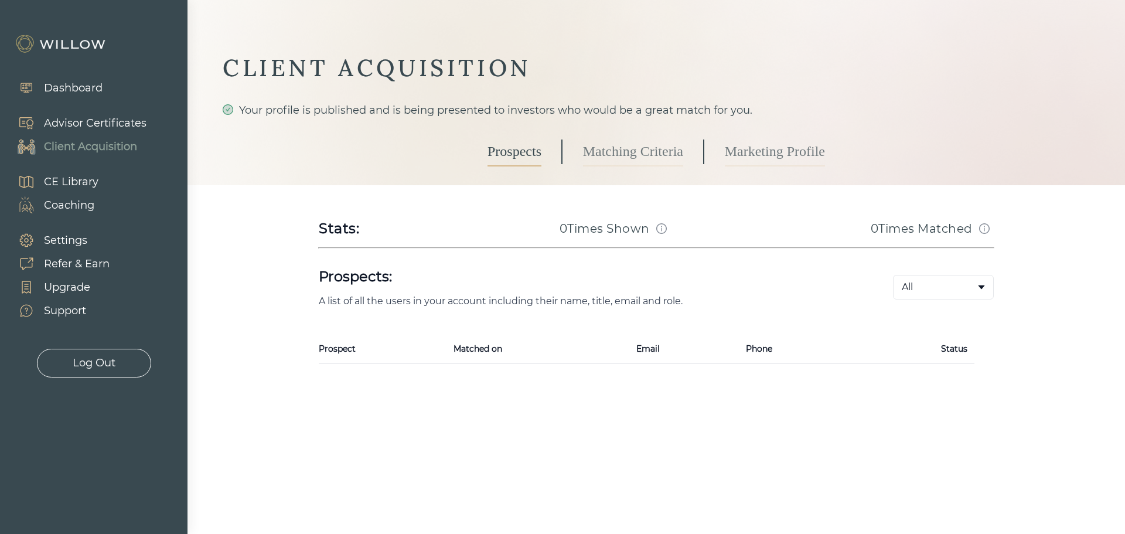
click at [765, 150] on link "Marketing Profile" at bounding box center [775, 151] width 100 height 29
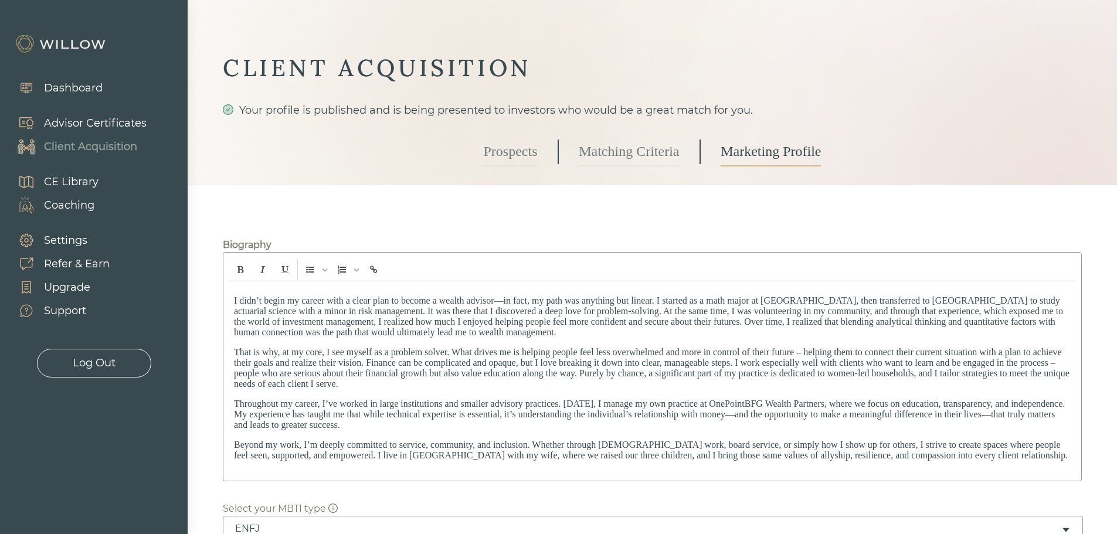
click at [505, 156] on link "Prospects" at bounding box center [511, 151] width 54 height 29
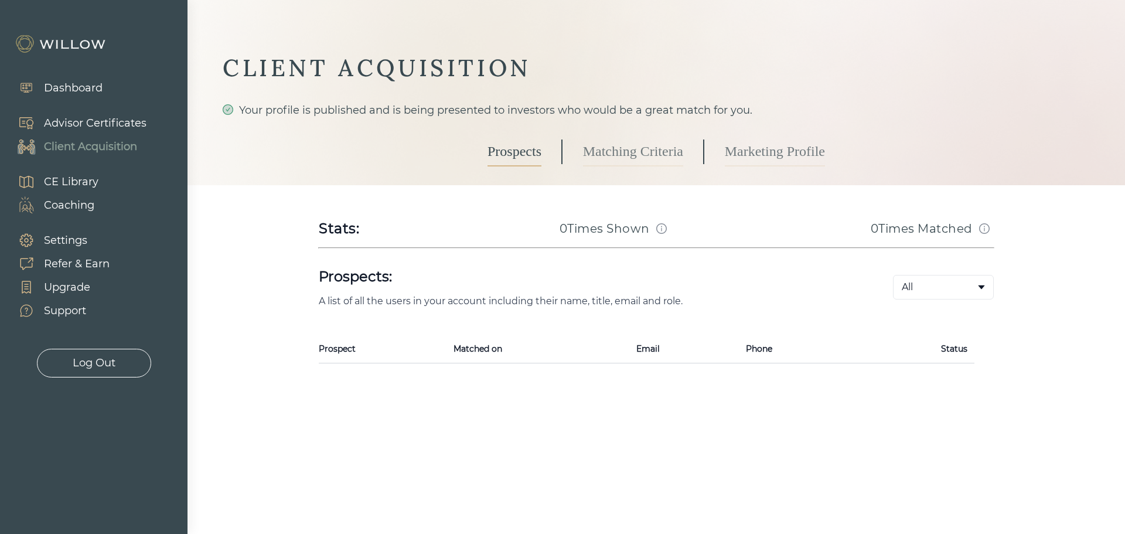
click at [92, 360] on div "Log Out" at bounding box center [94, 363] width 43 height 16
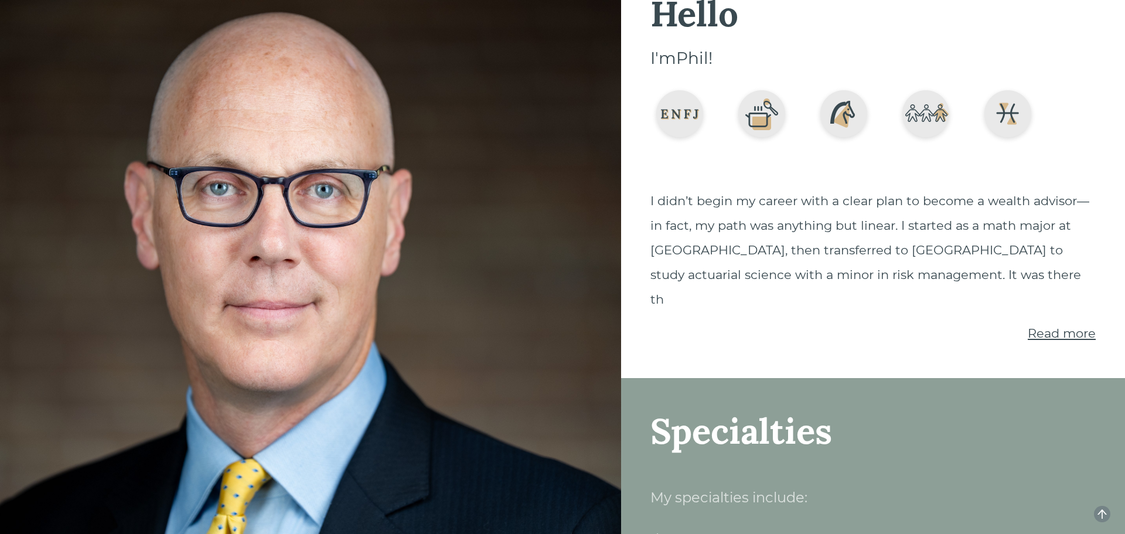
scroll to position [59, 0]
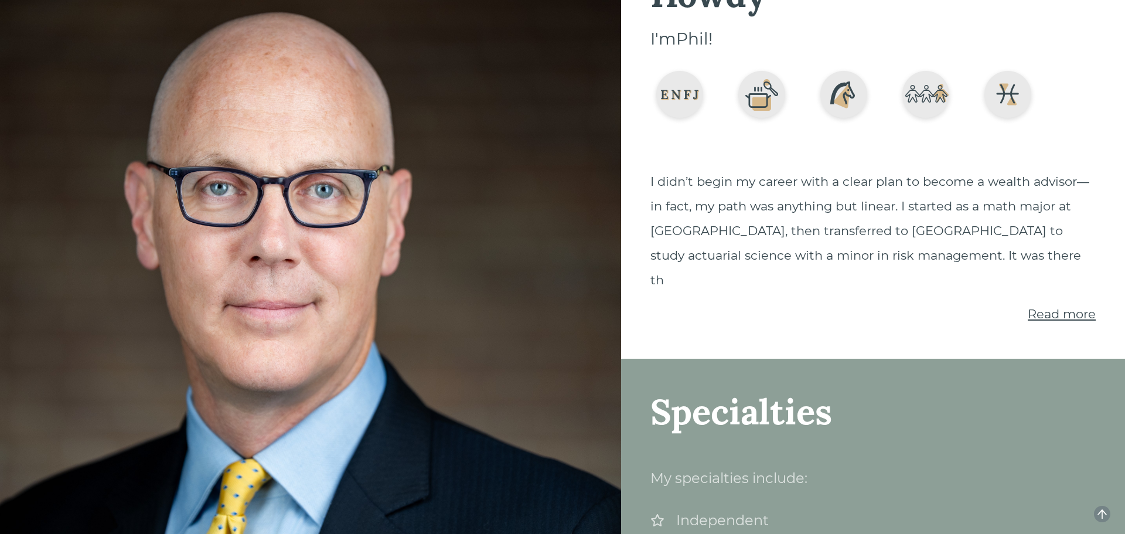
click at [1057, 307] on span "Read more" at bounding box center [1062, 314] width 68 height 15
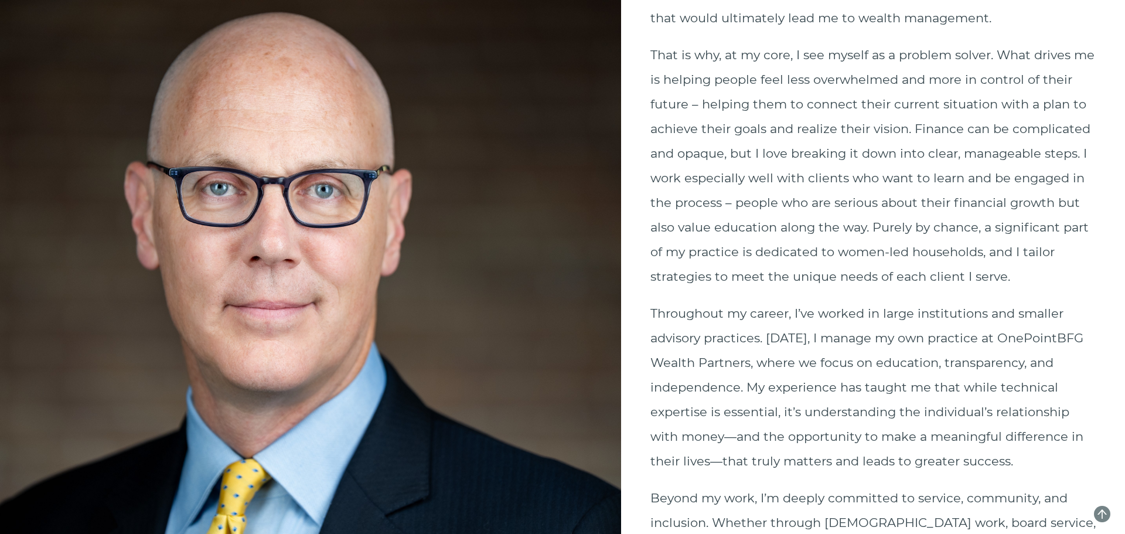
scroll to position [469, 0]
drag, startPoint x: 853, startPoint y: 284, endPoint x: 783, endPoint y: 305, distance: 73.6
click at [784, 288] on p "That is why, at my core, I see myself as a problem solver. What drives me is he…" at bounding box center [873, 165] width 445 height 246
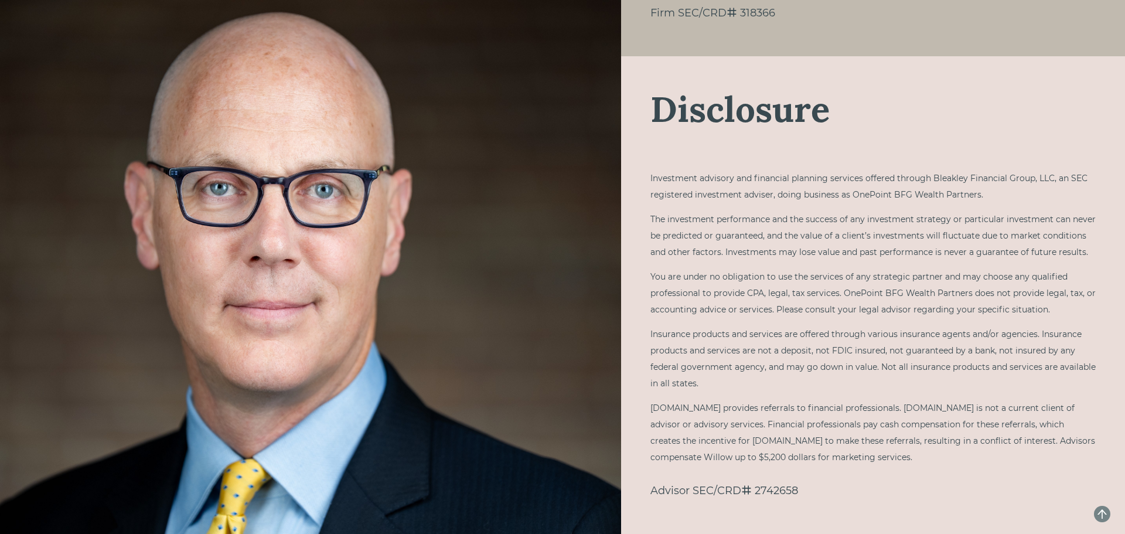
scroll to position [2376, 0]
click at [1103, 513] on icon "arrow-up" at bounding box center [1102, 513] width 9 height 9
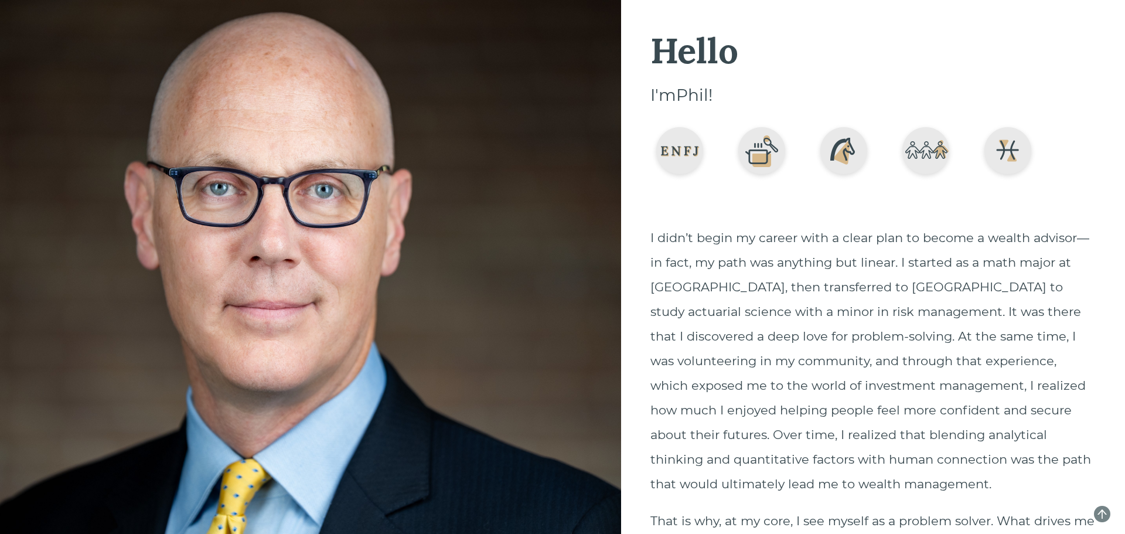
scroll to position [0, 0]
